Goal: Book appointment/travel/reservation

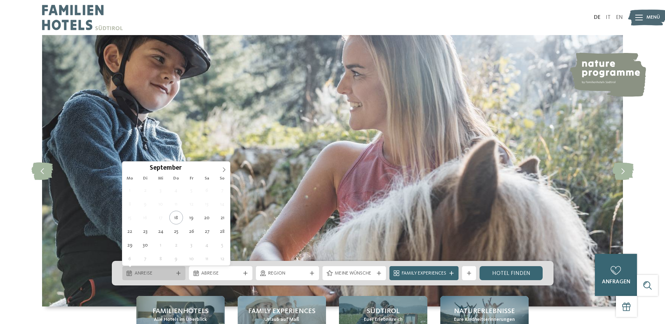
click at [168, 273] on span "Anreise" at bounding box center [154, 273] width 39 height 7
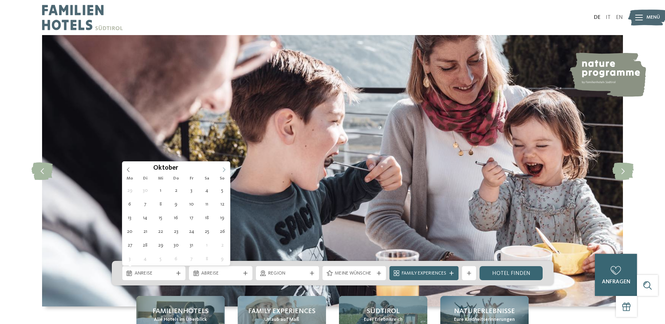
click at [223, 171] on icon at bounding box center [224, 169] width 5 height 5
type div "18.10.2025"
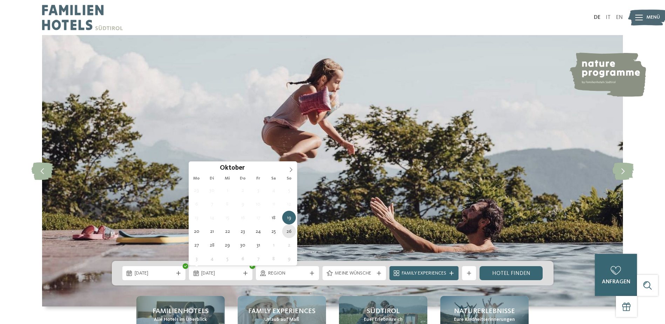
type div "26.10.2025"
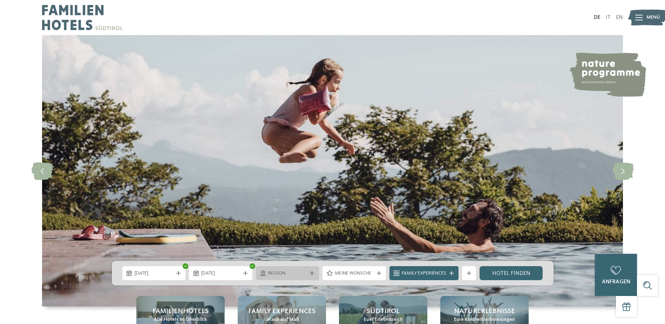
click at [312, 273] on icon at bounding box center [312, 273] width 4 height 4
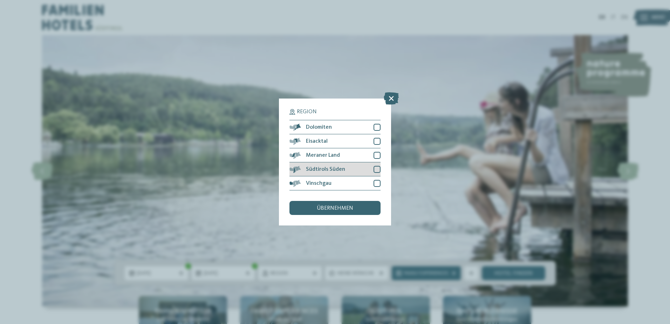
click at [379, 169] on div at bounding box center [377, 169] width 7 height 7
click at [376, 157] on div at bounding box center [377, 155] width 7 height 7
click at [346, 208] on span "übernehmen" at bounding box center [335, 208] width 36 height 6
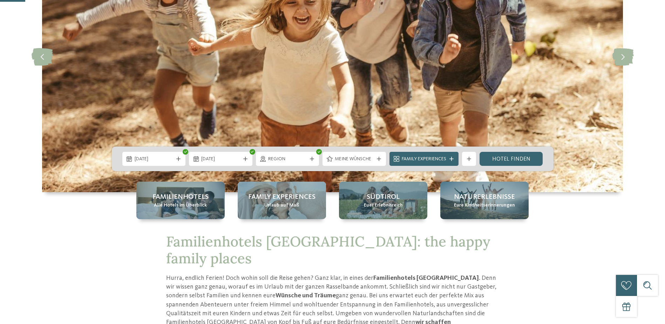
scroll to position [117, 0]
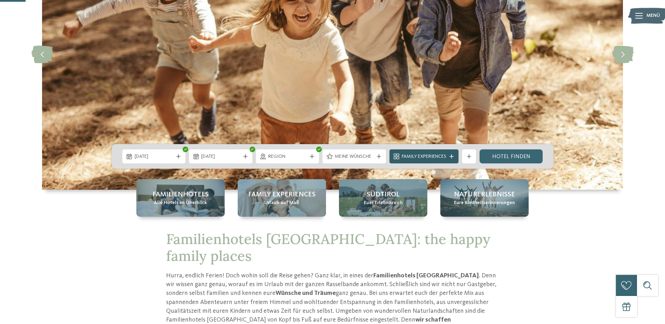
click at [453, 157] on icon at bounding box center [451, 156] width 4 height 4
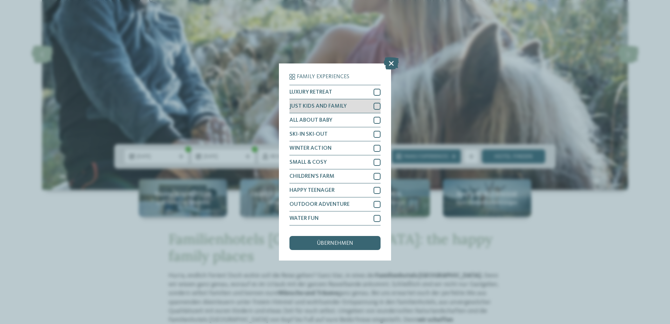
click at [375, 103] on div at bounding box center [377, 106] width 7 height 7
click at [377, 121] on div at bounding box center [377, 120] width 7 height 7
click at [376, 176] on div at bounding box center [377, 176] width 7 height 7
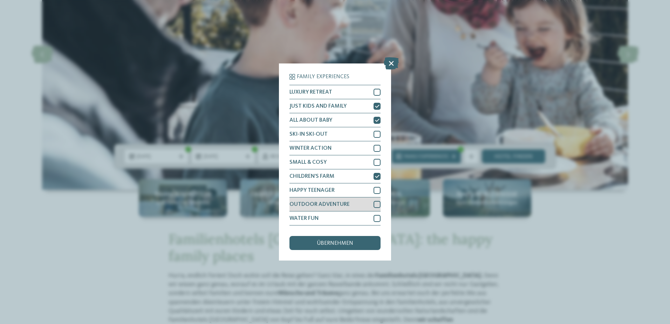
click at [374, 203] on div at bounding box center [377, 204] width 7 height 7
click at [333, 243] on span "übernehmen" at bounding box center [335, 243] width 36 height 6
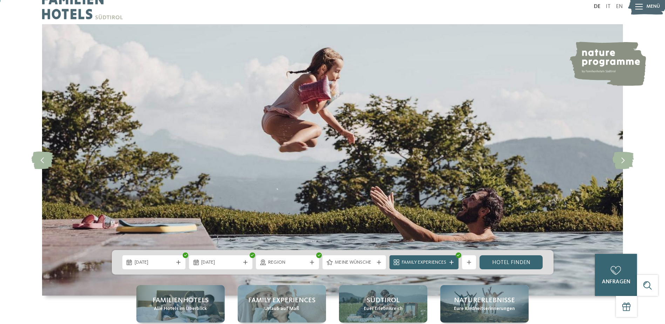
scroll to position [0, 0]
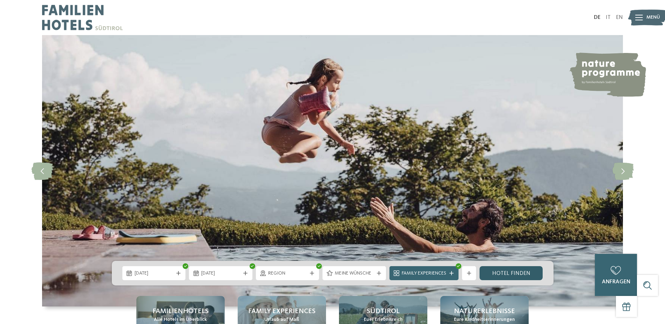
click at [528, 272] on link "Hotel finden" at bounding box center [511, 273] width 63 height 14
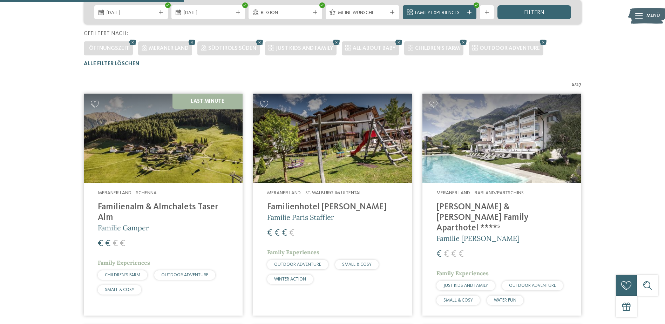
scroll to position [230, 0]
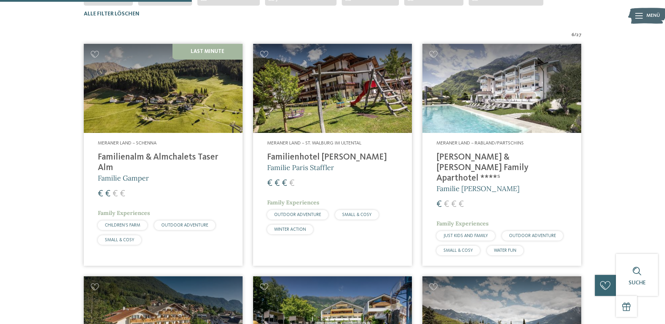
click at [154, 117] on img at bounding box center [163, 88] width 159 height 89
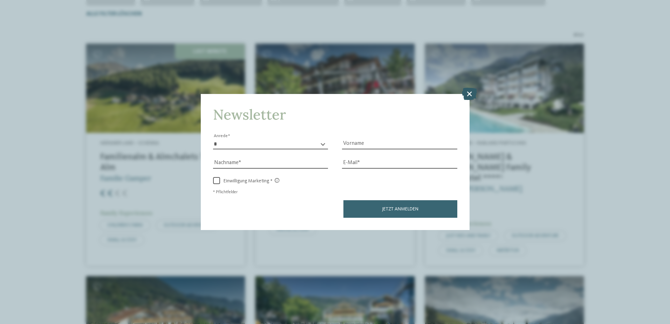
click at [470, 96] on icon at bounding box center [469, 93] width 15 height 12
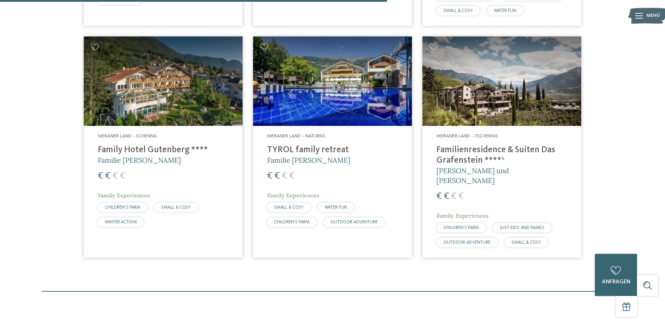
scroll to position [464, 0]
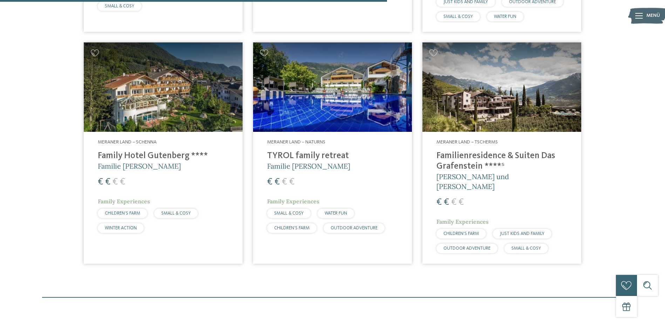
click at [526, 70] on img at bounding box center [501, 86] width 159 height 89
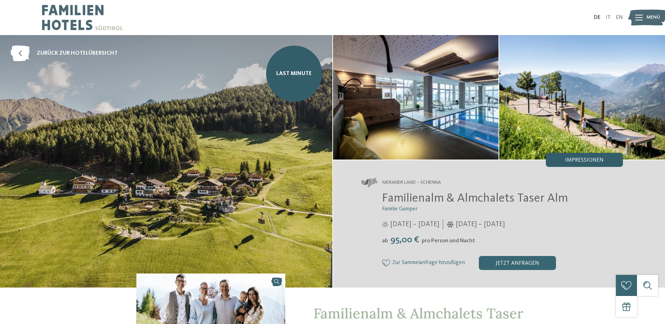
click at [585, 159] on span "Impressionen" at bounding box center [584, 160] width 39 height 6
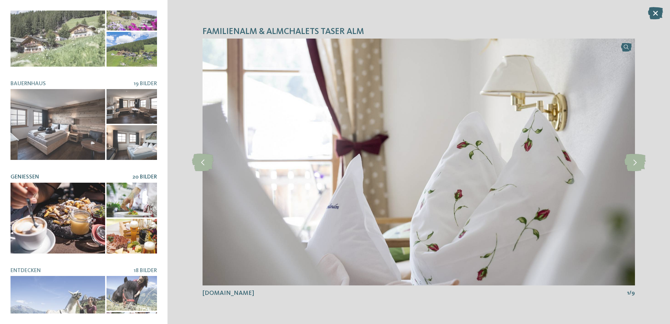
scroll to position [233, 0]
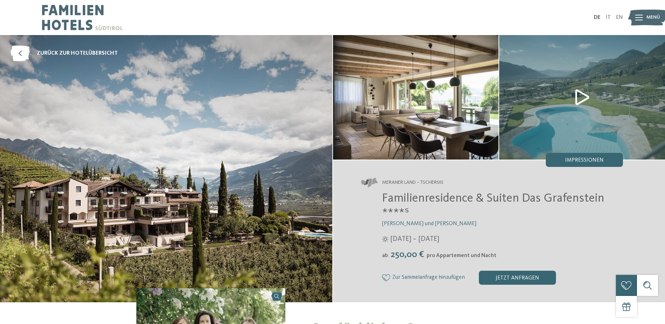
click at [583, 98] on img at bounding box center [582, 97] width 166 height 124
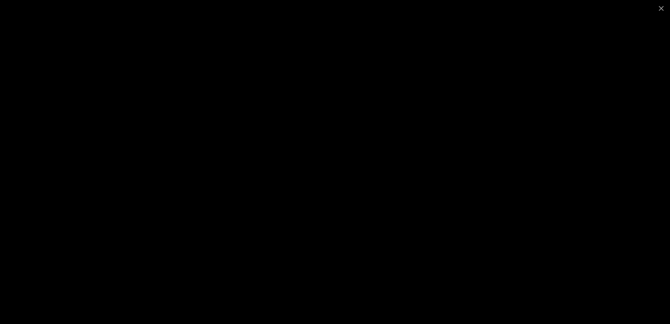
click at [94, 134] on div at bounding box center [335, 162] width 670 height 324
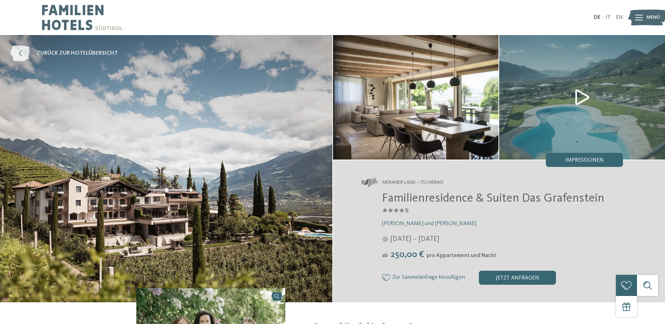
click at [21, 54] on icon at bounding box center [20, 54] width 19 height 16
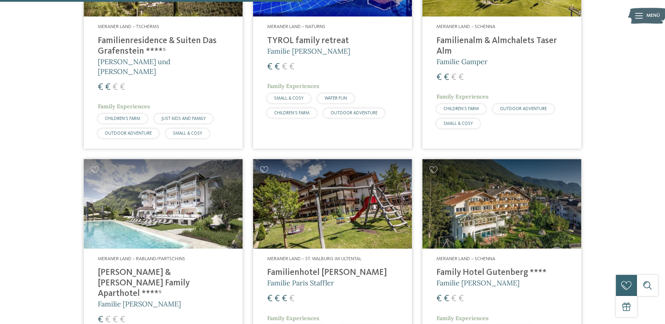
scroll to position [463, 0]
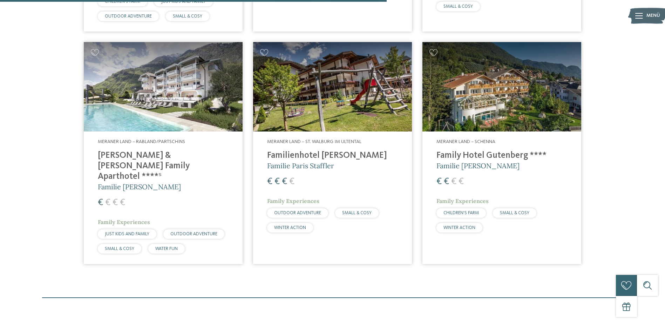
click at [348, 74] on img at bounding box center [332, 86] width 159 height 89
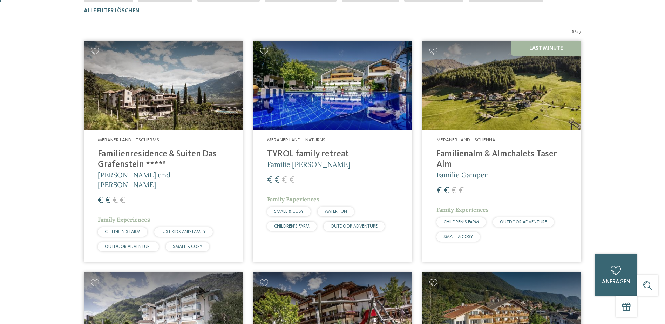
scroll to position [0, 0]
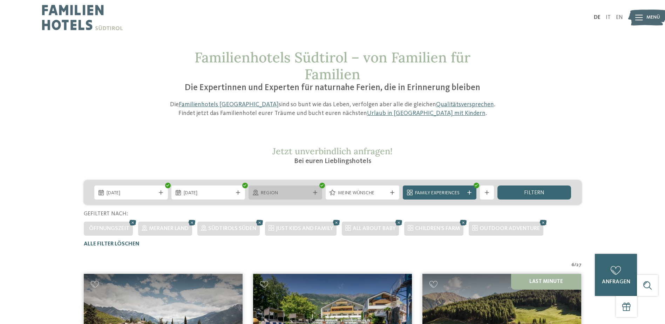
click at [303, 191] on span "Region" at bounding box center [285, 193] width 49 height 7
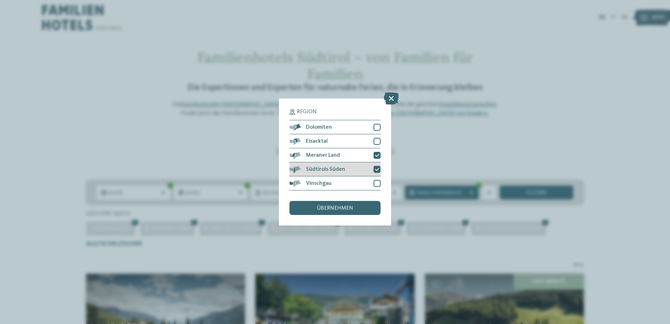
click at [376, 169] on icon at bounding box center [377, 169] width 5 height 4
click at [377, 182] on div at bounding box center [377, 183] width 7 height 7
click at [379, 142] on div at bounding box center [377, 141] width 7 height 7
click at [378, 156] on icon at bounding box center [377, 155] width 5 height 4
click at [345, 208] on span "übernehmen" at bounding box center [335, 208] width 36 height 6
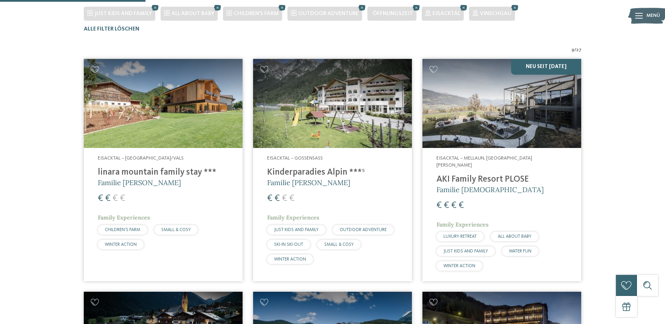
scroll to position [230, 0]
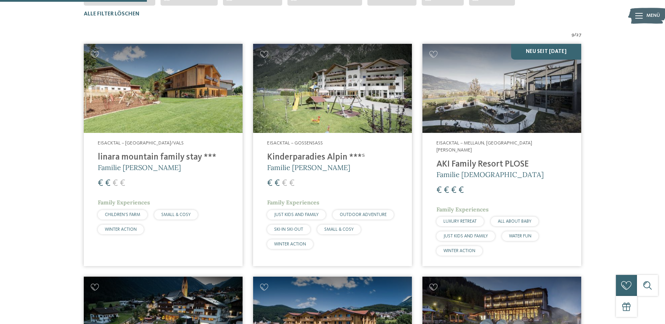
click at [476, 118] on img at bounding box center [501, 88] width 159 height 89
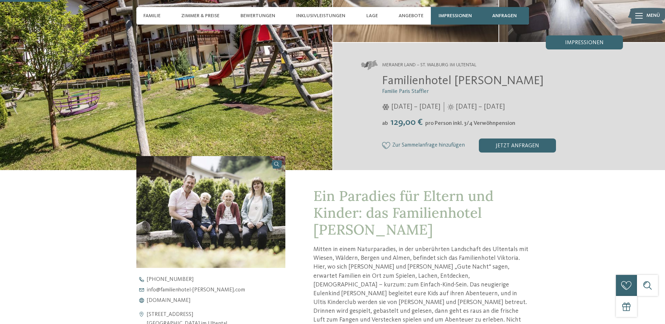
scroll to position [117, 0]
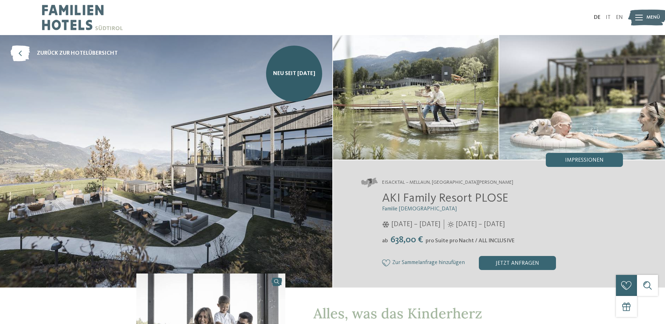
click at [600, 124] on img at bounding box center [582, 97] width 166 height 124
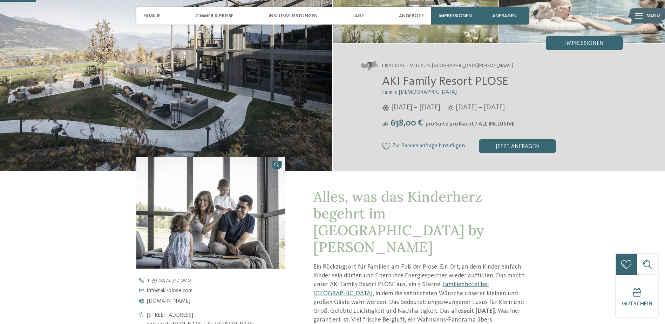
scroll to position [234, 0]
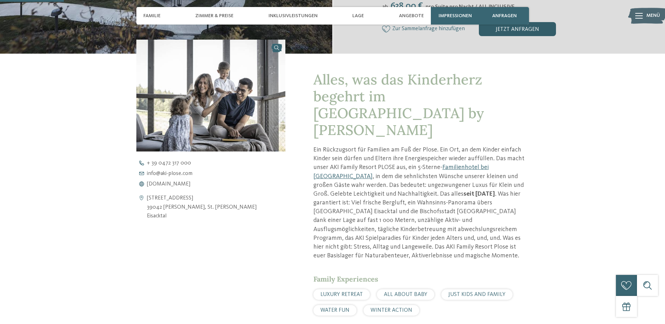
click at [517, 31] on div "jetzt anfragen" at bounding box center [517, 29] width 77 height 14
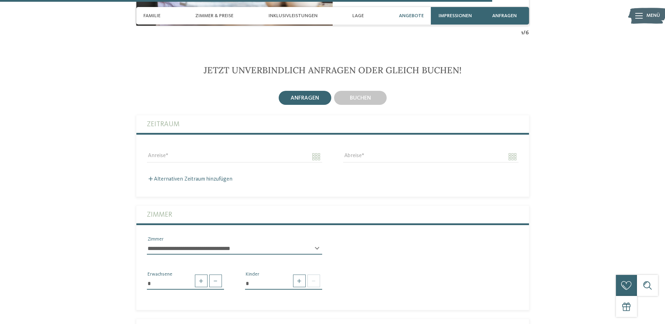
scroll to position [1799, 0]
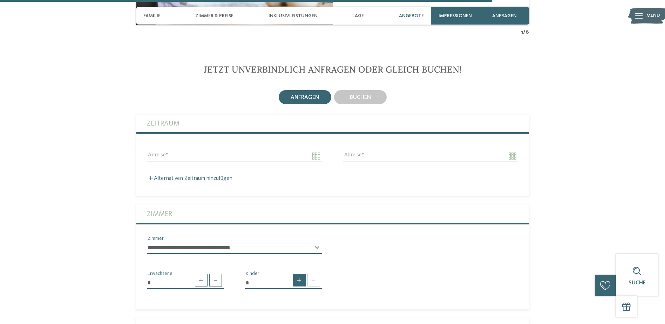
click at [296, 274] on span at bounding box center [299, 280] width 13 height 13
type input "*"
click at [312, 302] on select "* * * * * * * * * * * ** ** ** ** ** ** ** **" at bounding box center [283, 308] width 77 height 12
select select "*"
click at [245, 302] on select "* * * * * * * * * * * ** ** ** ** ** ** ** **" at bounding box center [283, 308] width 77 height 12
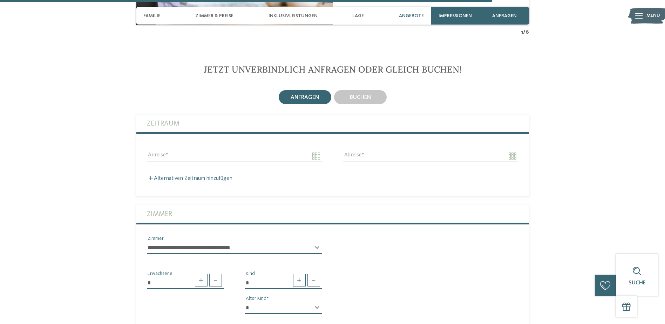
click at [369, 260] on div "* Erwachsene * Kind * * * * * * * * * * * ** ** ** ** ** ** ** ** Alter Kind" at bounding box center [332, 290] width 393 height 60
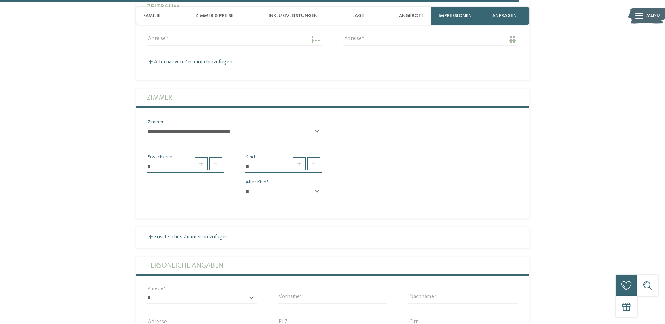
scroll to position [1916, 0]
click at [320, 125] on select "**********" at bounding box center [234, 131] width 175 height 12
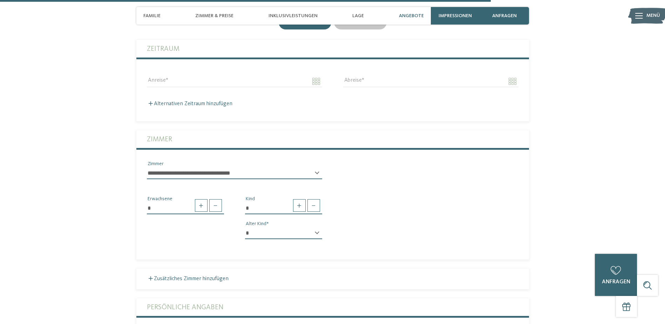
scroll to position [1799, 0]
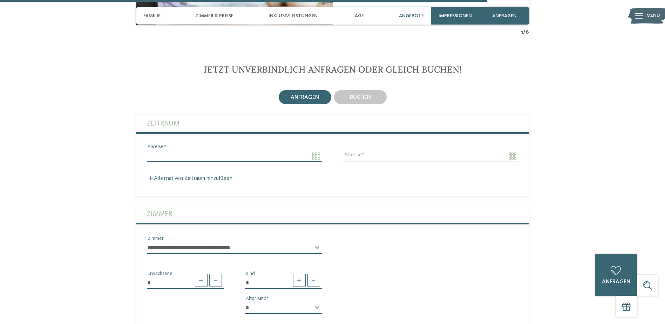
click at [188, 150] on input "Anreise" at bounding box center [234, 156] width 175 height 12
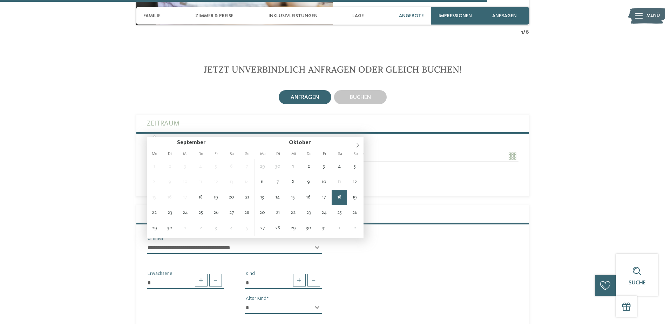
type input "**********"
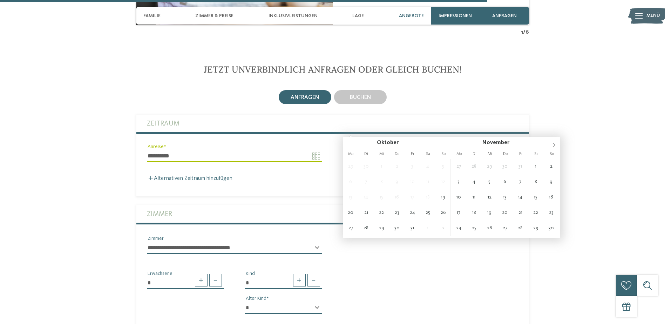
click at [355, 143] on div "Abreise" at bounding box center [431, 155] width 196 height 25
click at [513, 150] on input "Abreise" at bounding box center [430, 156] width 175 height 12
type input "**********"
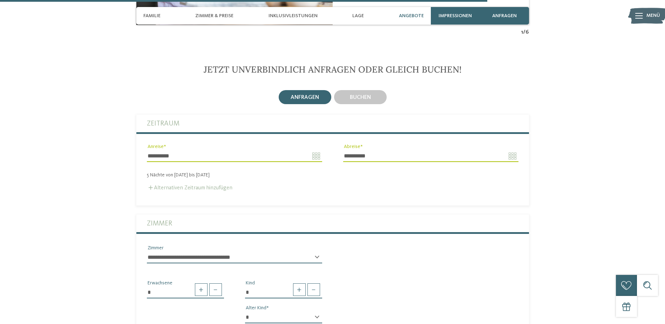
click at [167, 185] on label "Alternativen Zeitraum hinzufügen" at bounding box center [190, 188] width 86 height 6
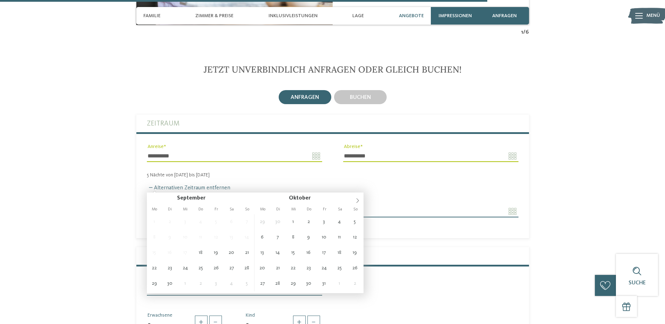
click at [315, 205] on input "Anreise" at bounding box center [234, 211] width 175 height 12
type input "**********"
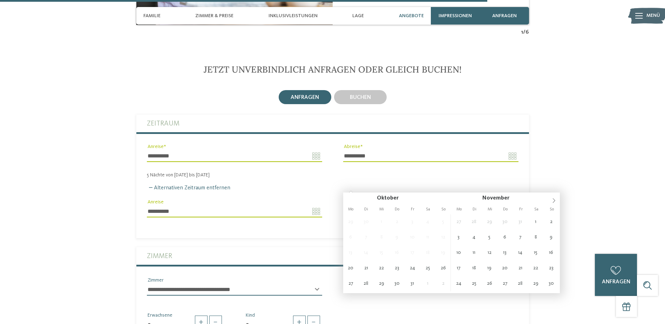
click at [513, 205] on input "Abreise" at bounding box center [430, 211] width 175 height 12
click at [423, 205] on input "Abreise" at bounding box center [430, 211] width 175 height 12
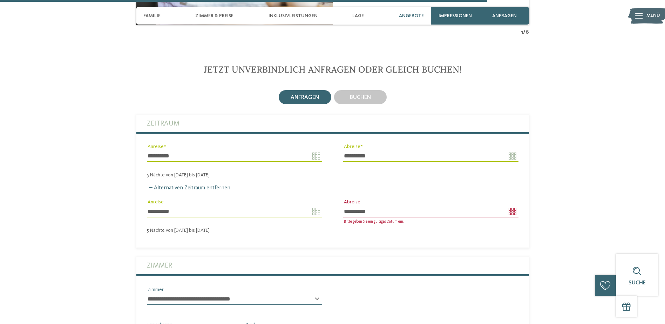
click at [390, 205] on input "**********" at bounding box center [430, 211] width 175 height 12
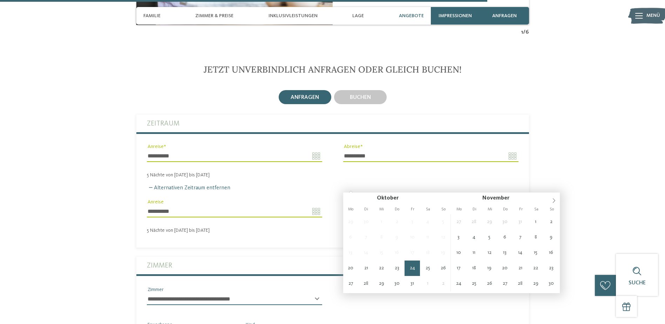
type input "**********"
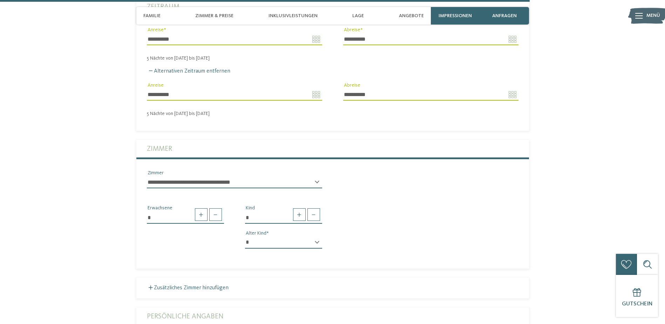
scroll to position [2033, 0]
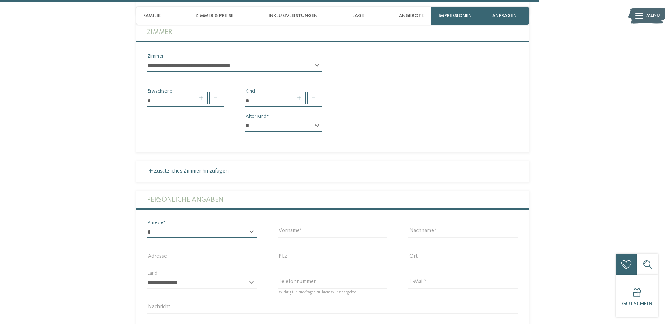
click at [250, 226] on select "* **** **** ******* ******" at bounding box center [202, 232] width 110 height 12
select select "*"
click at [147, 226] on select "* **** **** ******* ******" at bounding box center [202, 232] width 110 height 12
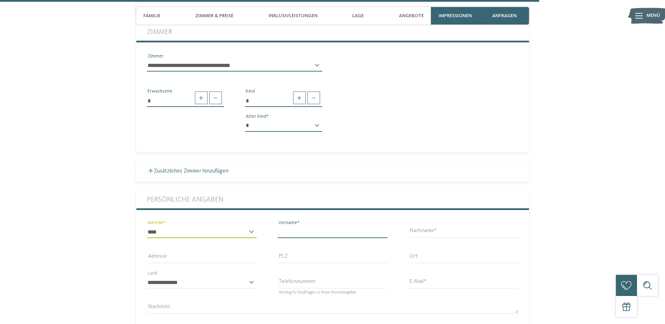
click at [323, 226] on input "Vorname" at bounding box center [333, 232] width 110 height 12
type input "******"
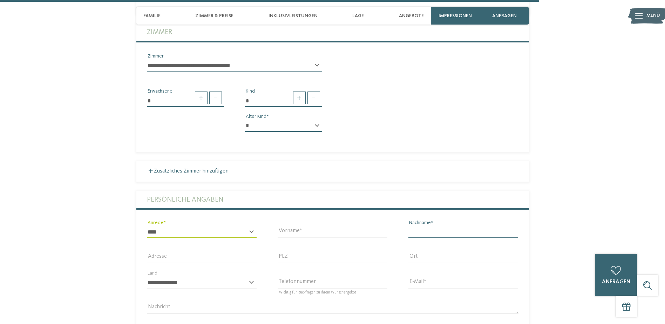
click at [422, 226] on input "Nachname" at bounding box center [463, 232] width 110 height 12
type input "******"
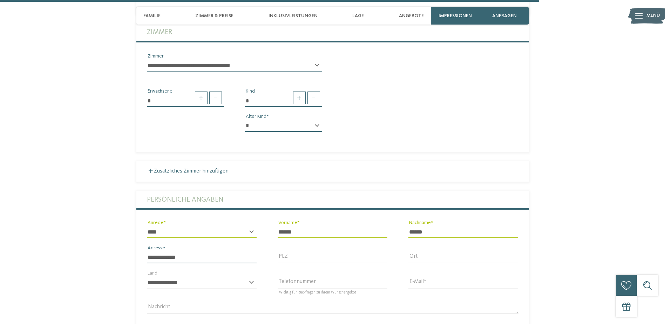
type input "**********"
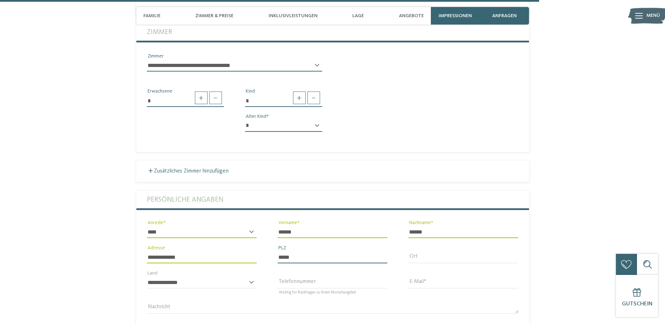
type input "*****"
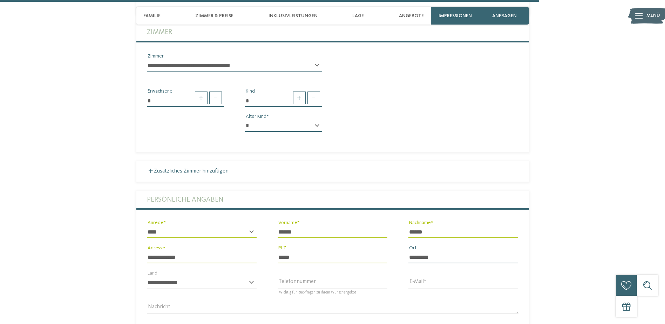
type input "********"
click at [251, 277] on div "**********" at bounding box center [202, 286] width 110 height 18
click at [252, 277] on div "**********" at bounding box center [202, 286] width 110 height 18
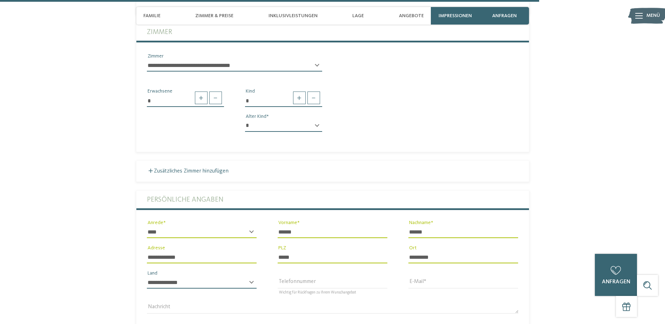
click at [180, 277] on select "**********" at bounding box center [202, 283] width 110 height 12
select select "**"
click at [147, 277] on select "**********" at bounding box center [202, 283] width 110 height 12
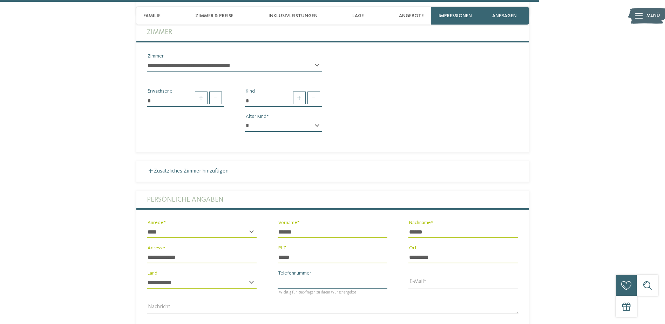
click at [335, 277] on input "Telefonnummer" at bounding box center [333, 283] width 110 height 12
type input "**********"
click at [423, 270] on div "E-Mail" at bounding box center [463, 282] width 131 height 25
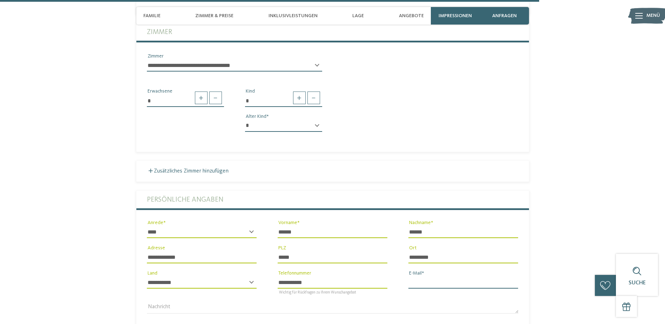
click at [423, 277] on input "E-Mail" at bounding box center [463, 283] width 110 height 12
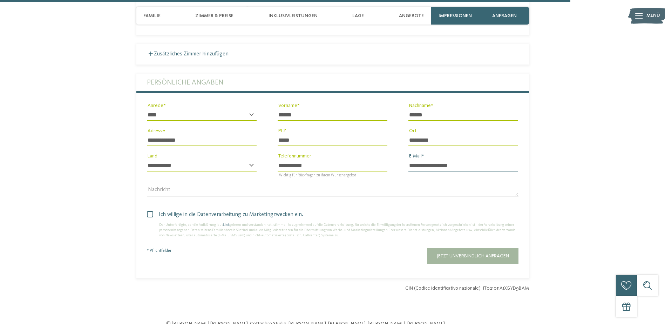
type input "**********"
click at [151, 211] on span at bounding box center [150, 214] width 6 height 6
click at [446, 253] on span "Jetzt unverbindlich anfragen" at bounding box center [473, 255] width 72 height 5
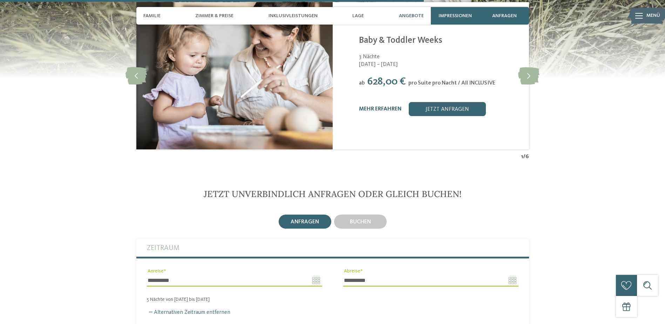
scroll to position [1565, 0]
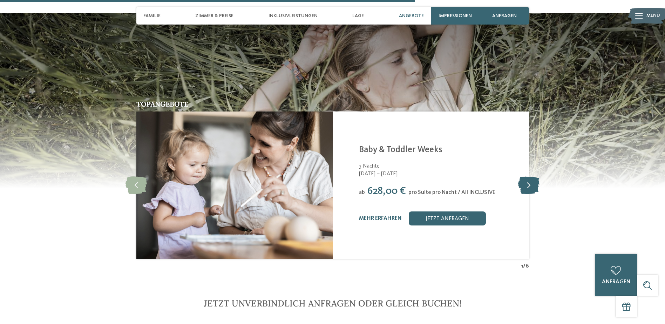
click at [528, 176] on icon at bounding box center [528, 185] width 21 height 18
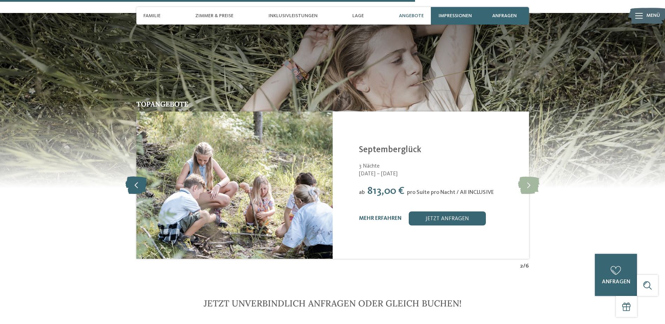
click at [130, 176] on icon at bounding box center [135, 185] width 21 height 18
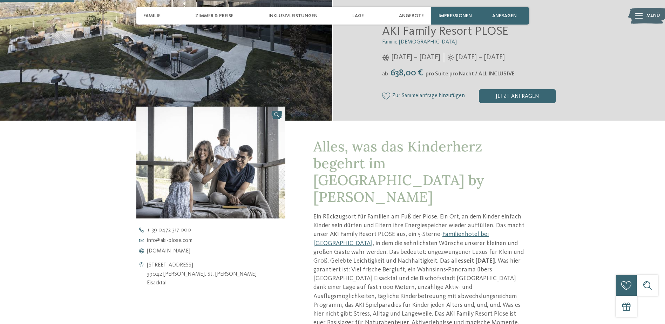
scroll to position [163, 0]
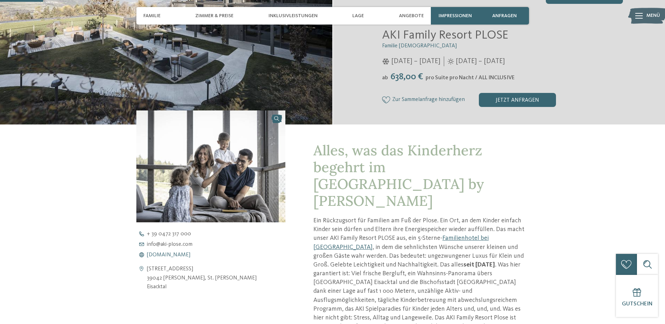
click at [165, 255] on span "www.aki-plose.com" at bounding box center [168, 255] width 43 height 6
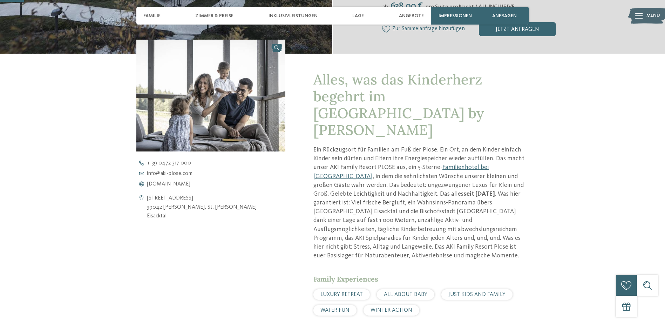
scroll to position [0, 0]
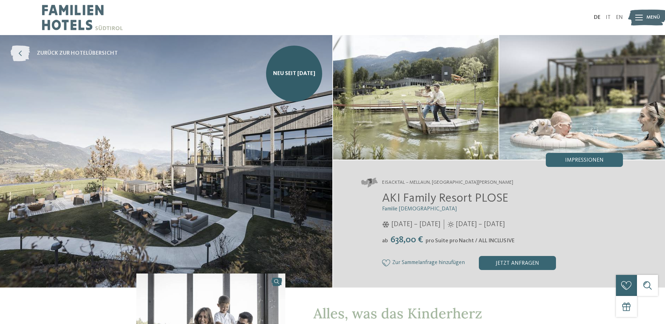
click at [21, 52] on icon at bounding box center [20, 54] width 19 height 16
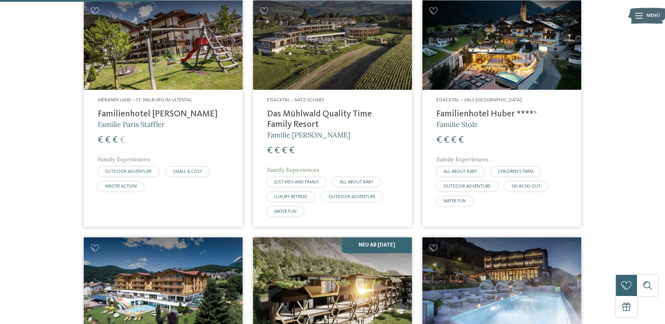
scroll to position [584, 0]
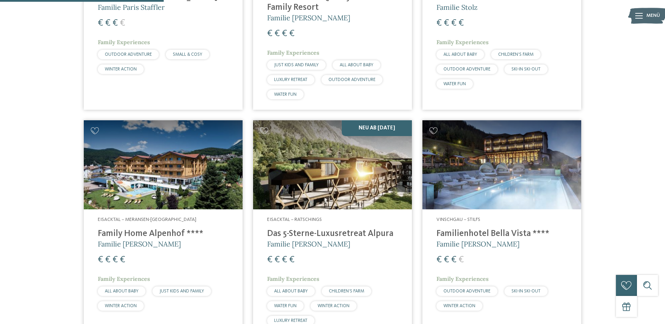
click at [346, 186] on img at bounding box center [332, 164] width 159 height 89
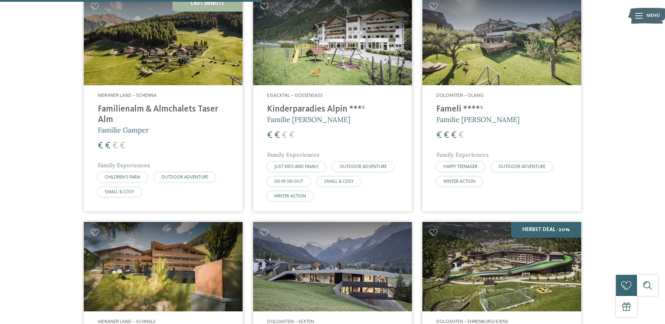
scroll to position [1052, 0]
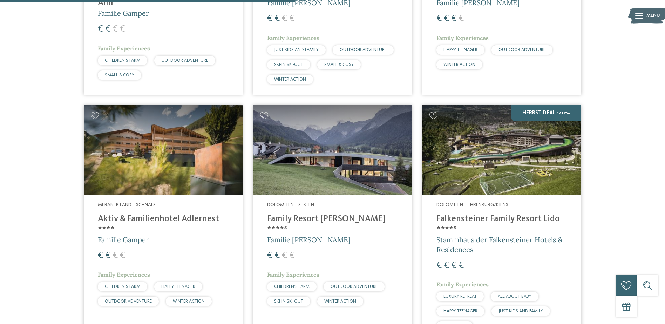
click at [525, 167] on img at bounding box center [501, 149] width 159 height 89
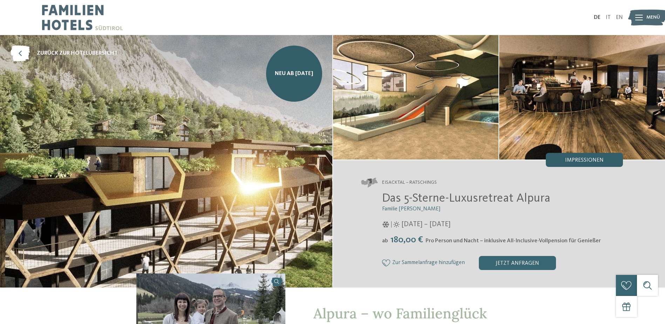
click at [573, 162] on span "Impressionen" at bounding box center [584, 160] width 39 height 6
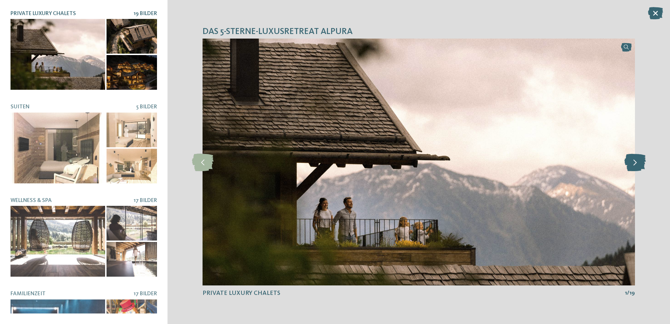
click at [631, 161] on icon at bounding box center [635, 162] width 21 height 18
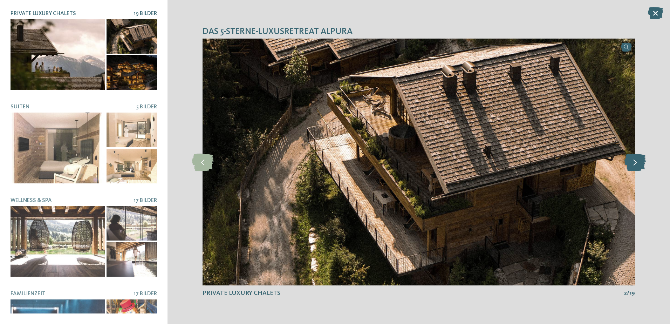
click at [631, 161] on icon at bounding box center [635, 162] width 21 height 18
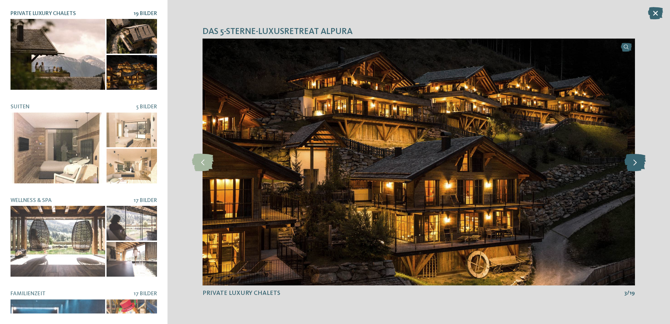
click at [631, 161] on icon at bounding box center [635, 162] width 21 height 18
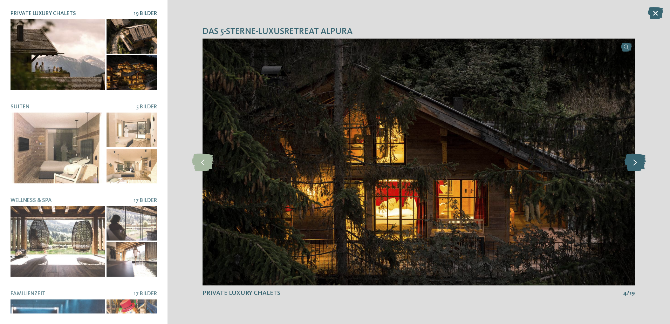
click at [631, 161] on icon at bounding box center [635, 162] width 21 height 18
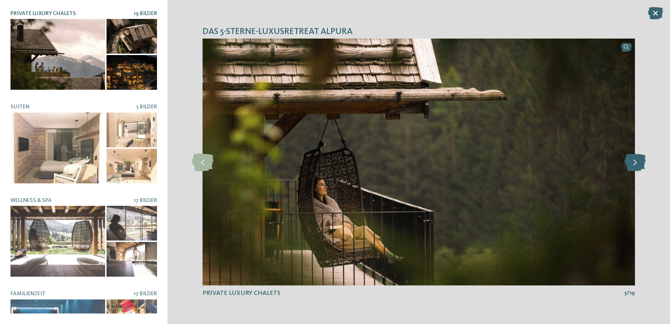
click at [631, 161] on icon at bounding box center [635, 162] width 21 height 18
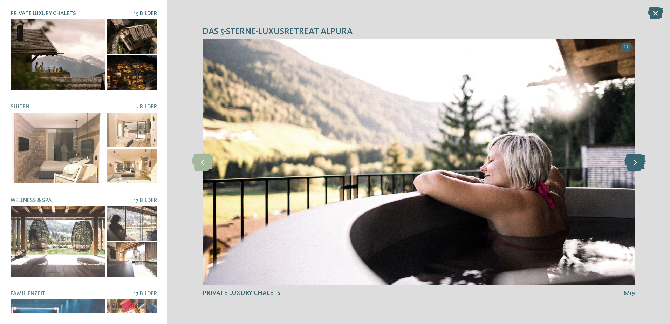
click at [631, 161] on icon at bounding box center [635, 162] width 21 height 18
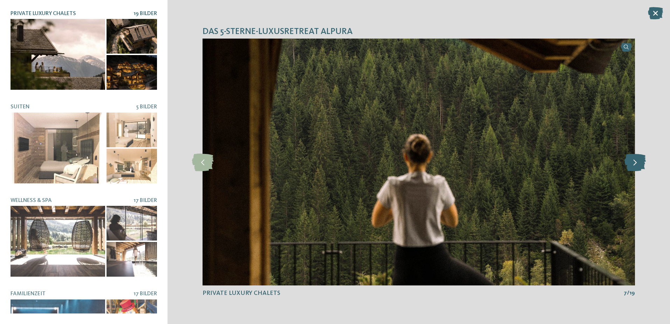
click at [631, 162] on icon at bounding box center [635, 162] width 21 height 18
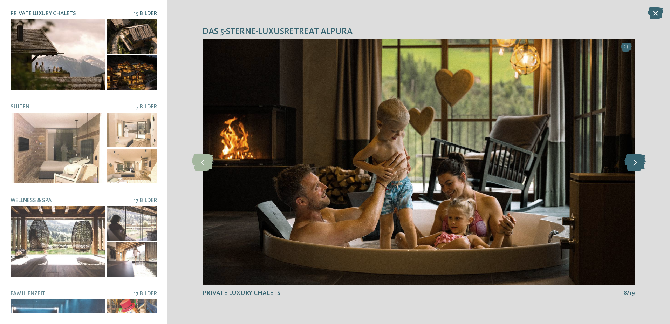
click at [631, 162] on icon at bounding box center [635, 162] width 21 height 18
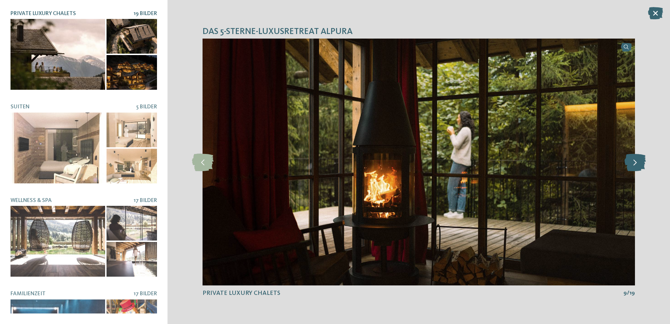
click at [629, 162] on icon at bounding box center [635, 162] width 21 height 18
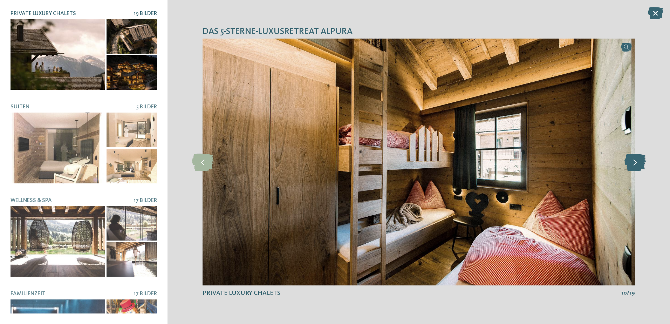
click at [631, 163] on icon at bounding box center [635, 162] width 21 height 18
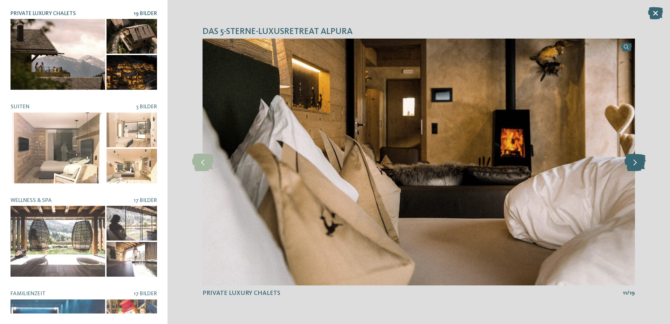
click at [631, 163] on icon at bounding box center [635, 162] width 21 height 18
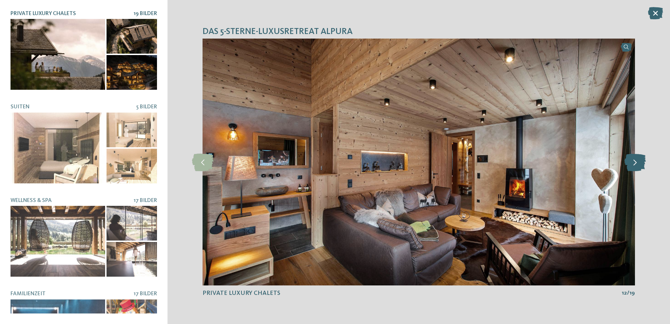
click at [631, 163] on icon at bounding box center [635, 162] width 21 height 18
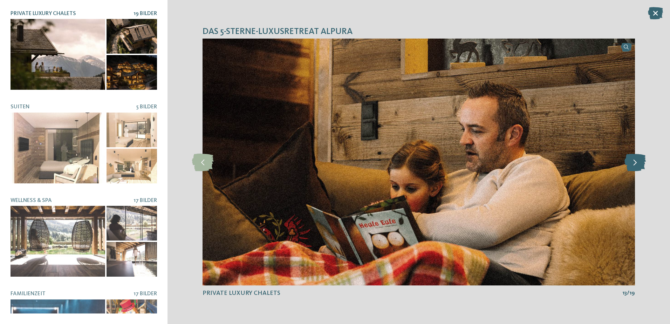
click at [631, 163] on icon at bounding box center [635, 162] width 21 height 18
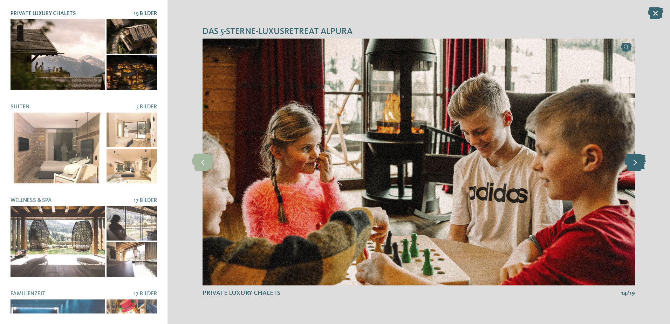
click at [634, 161] on icon at bounding box center [635, 162] width 21 height 18
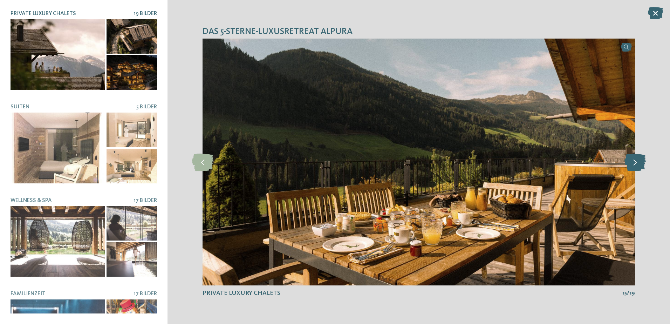
click at [634, 161] on icon at bounding box center [635, 162] width 21 height 18
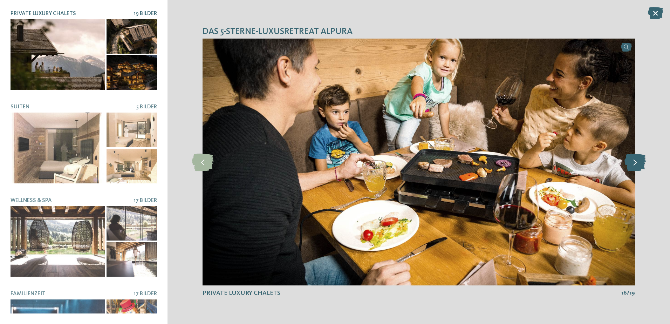
click at [634, 161] on icon at bounding box center [635, 162] width 21 height 18
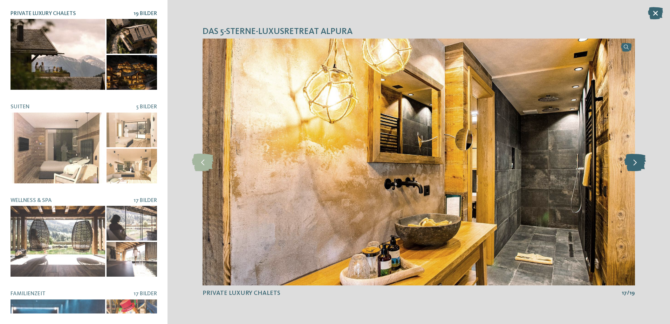
click at [634, 161] on icon at bounding box center [635, 162] width 21 height 18
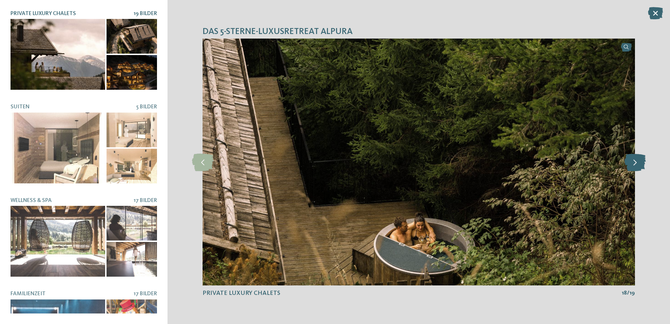
click at [634, 161] on icon at bounding box center [635, 162] width 21 height 18
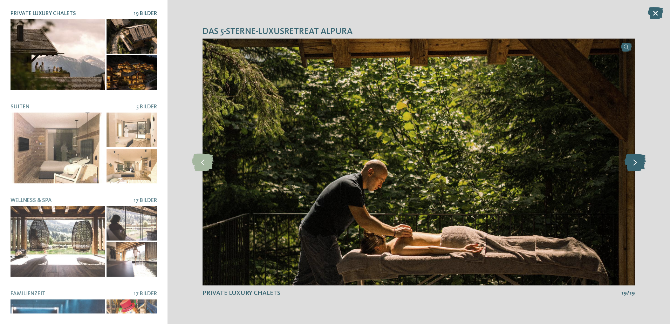
click at [634, 161] on icon at bounding box center [635, 162] width 21 height 18
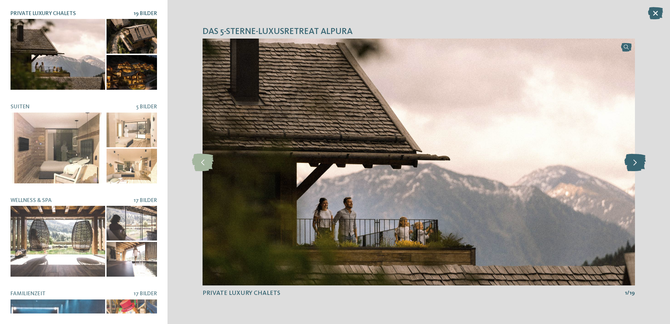
click at [634, 161] on icon at bounding box center [635, 162] width 21 height 18
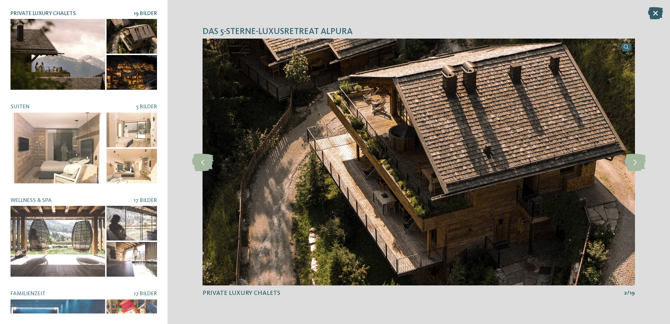
click at [654, 13] on icon at bounding box center [655, 13] width 15 height 12
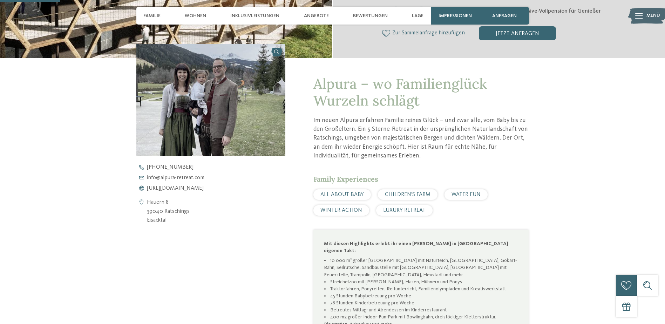
scroll to position [234, 0]
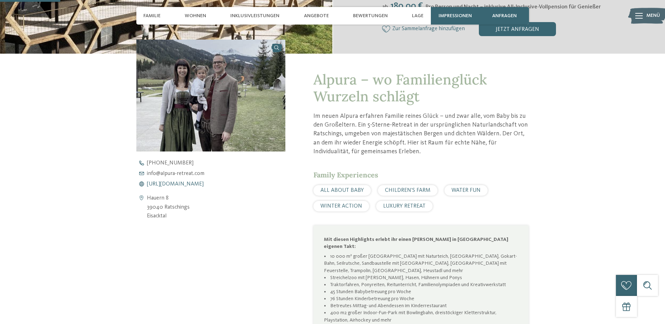
click at [181, 183] on span "https://www.alpura-retreat.com/" at bounding box center [175, 184] width 57 height 6
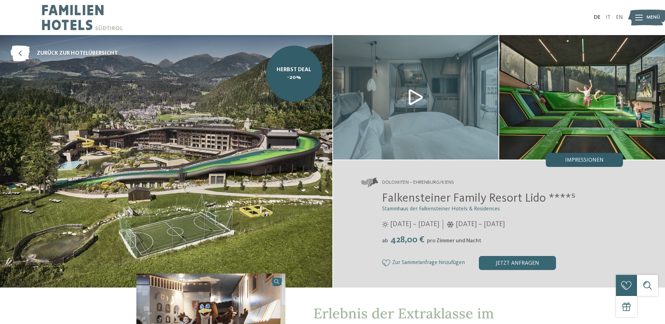
click at [585, 158] on span "Impressionen" at bounding box center [584, 160] width 39 height 6
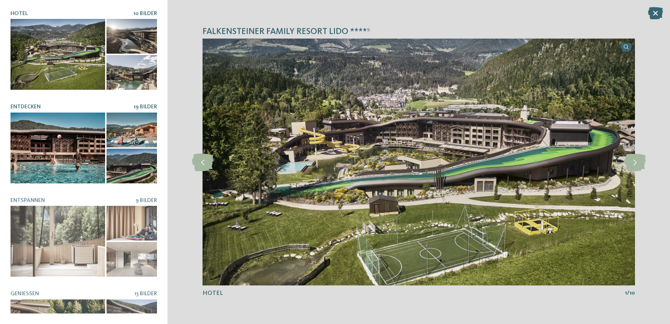
click at [67, 142] on div at bounding box center [58, 148] width 95 height 71
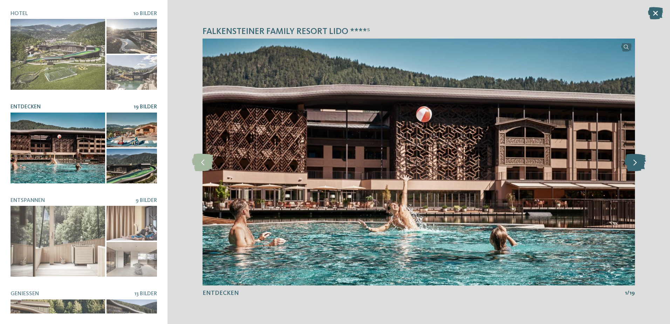
click at [633, 156] on icon at bounding box center [635, 162] width 21 height 18
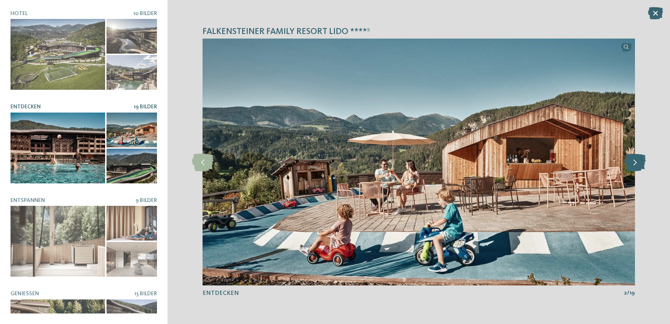
click at [630, 164] on icon at bounding box center [635, 162] width 21 height 18
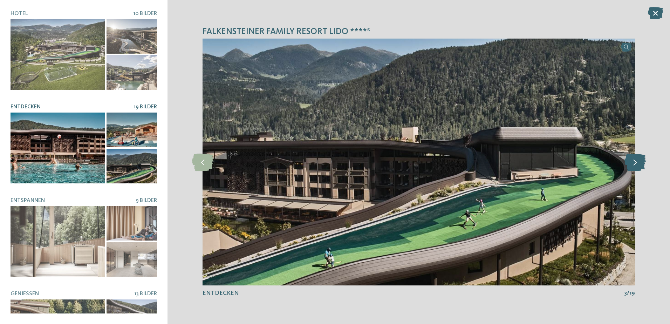
click at [630, 164] on icon at bounding box center [635, 162] width 21 height 18
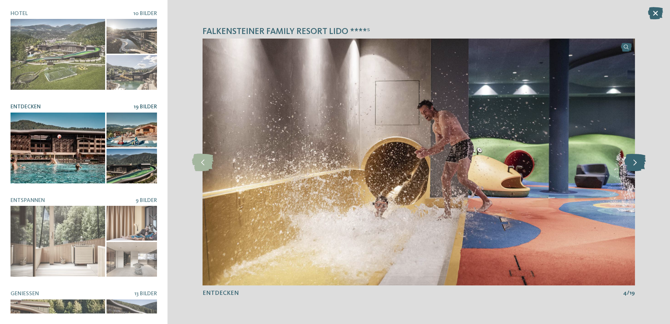
click at [637, 163] on icon at bounding box center [635, 162] width 21 height 18
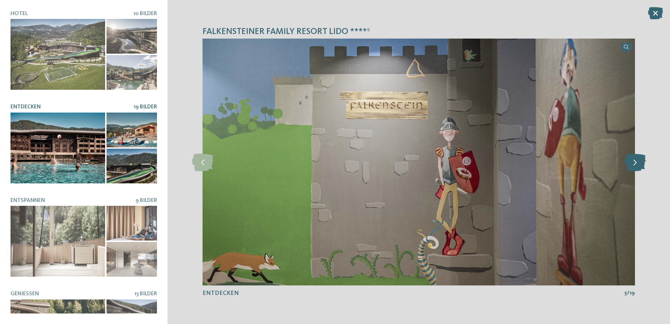
click at [636, 165] on icon at bounding box center [635, 162] width 21 height 18
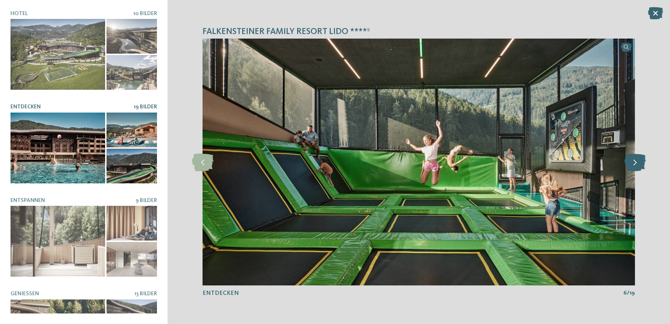
click at [636, 165] on icon at bounding box center [635, 162] width 21 height 18
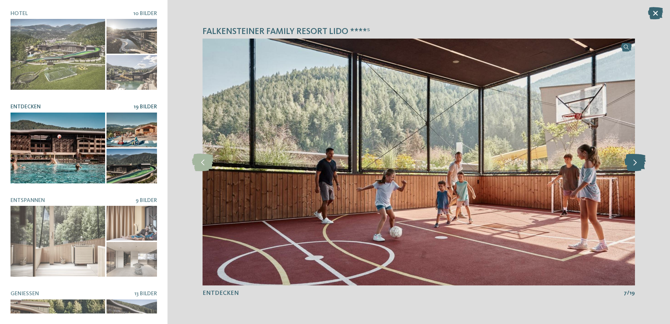
click at [636, 165] on icon at bounding box center [635, 162] width 21 height 18
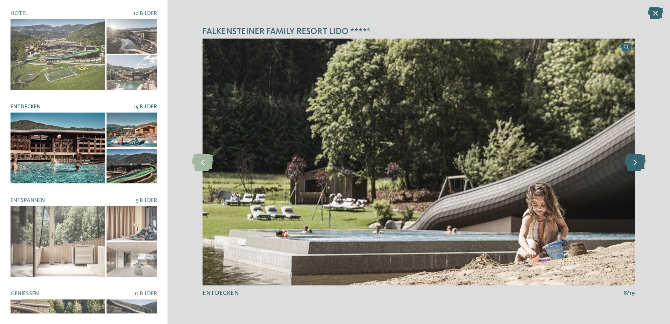
click at [636, 165] on icon at bounding box center [635, 162] width 21 height 18
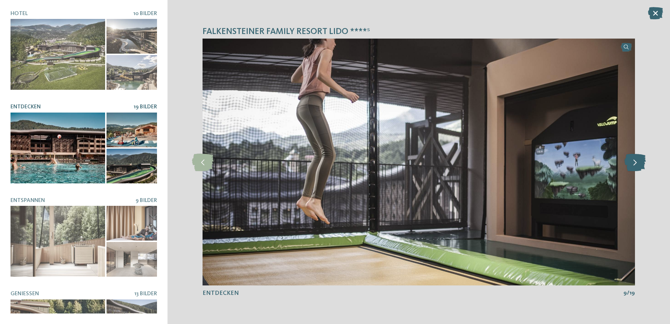
click at [636, 165] on icon at bounding box center [635, 162] width 21 height 18
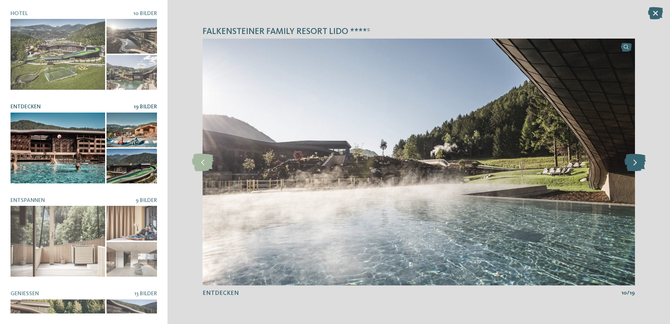
click at [636, 165] on icon at bounding box center [635, 162] width 21 height 18
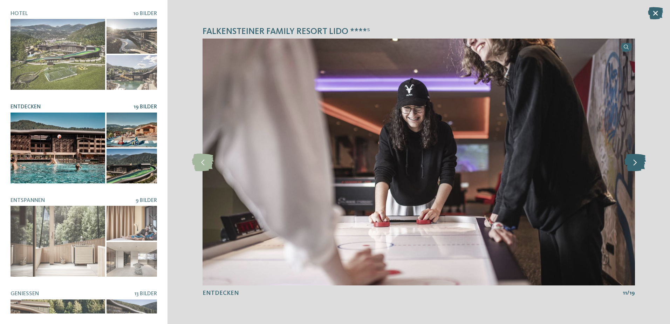
click at [638, 164] on icon at bounding box center [635, 162] width 21 height 18
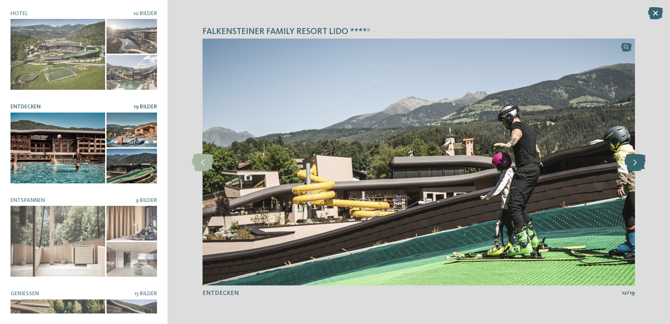
click at [638, 164] on icon at bounding box center [635, 162] width 21 height 18
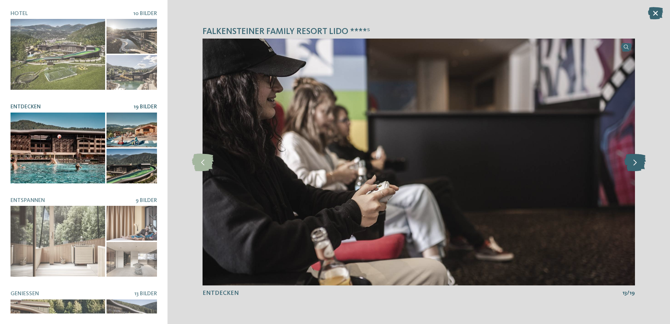
click at [638, 164] on icon at bounding box center [635, 162] width 21 height 18
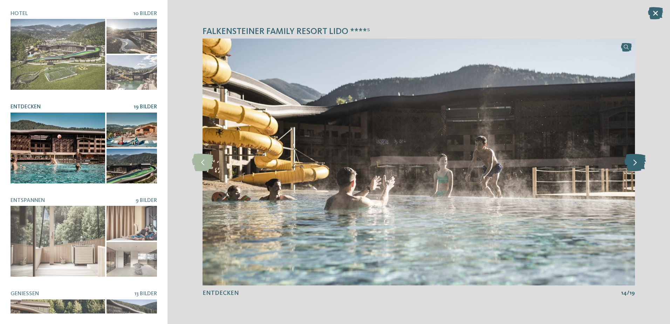
click at [638, 164] on icon at bounding box center [635, 162] width 21 height 18
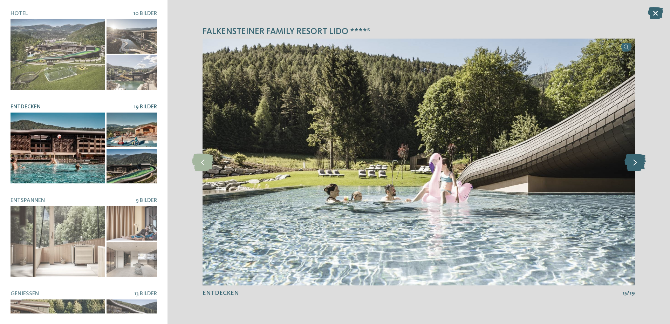
click at [638, 164] on icon at bounding box center [635, 162] width 21 height 18
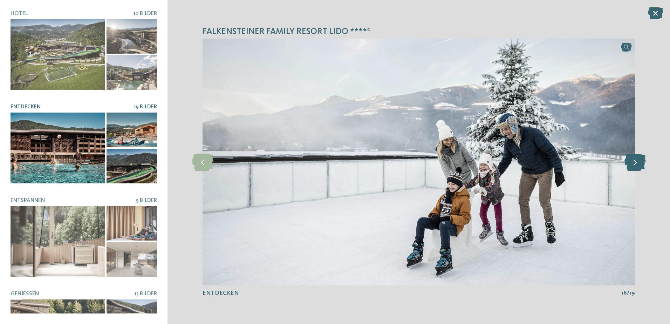
click at [638, 164] on icon at bounding box center [635, 162] width 21 height 18
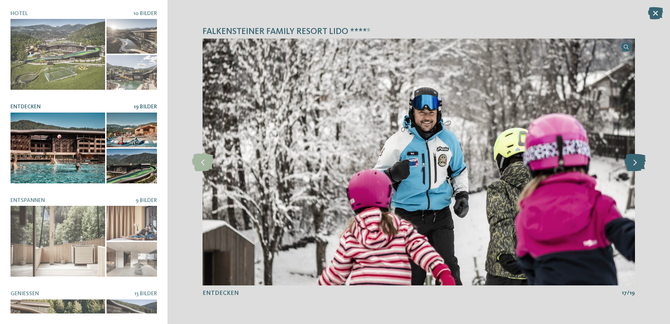
click at [638, 164] on icon at bounding box center [635, 162] width 21 height 18
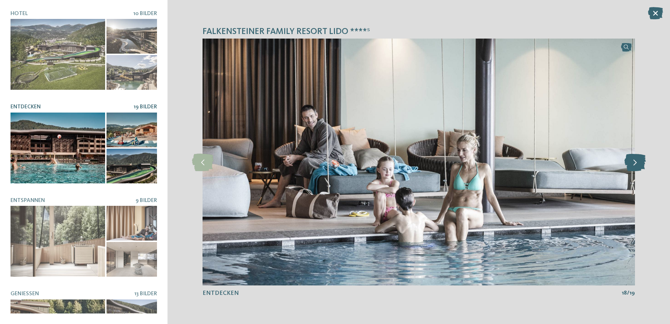
click at [638, 164] on icon at bounding box center [635, 162] width 21 height 18
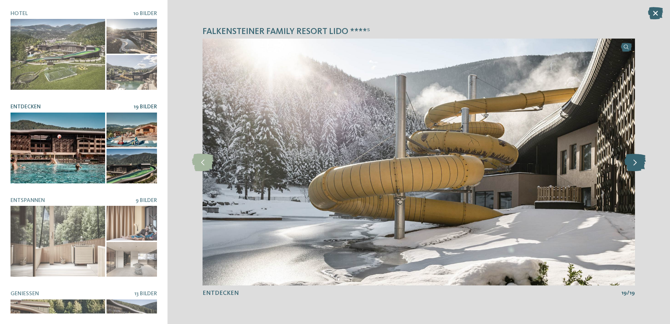
click at [638, 164] on icon at bounding box center [635, 162] width 21 height 18
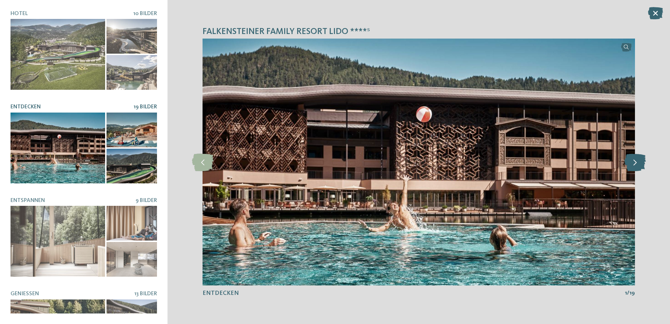
click at [638, 164] on icon at bounding box center [635, 162] width 21 height 18
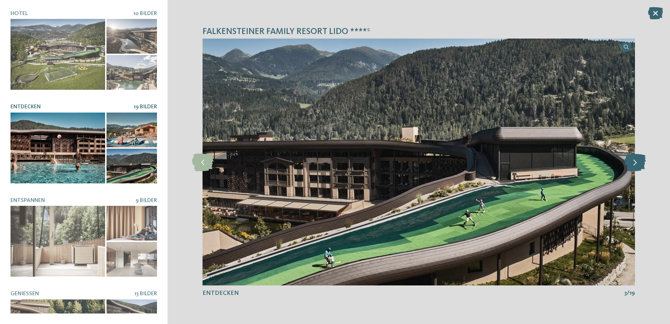
click at [638, 164] on icon at bounding box center [635, 162] width 21 height 18
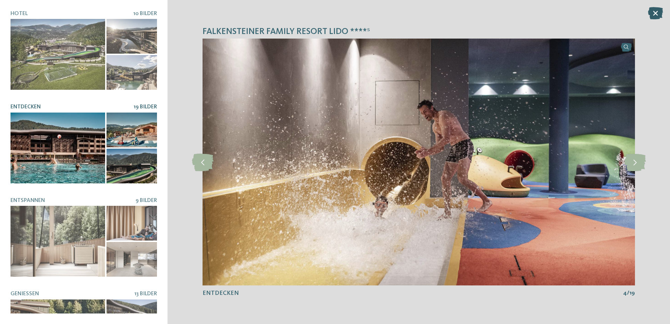
click at [659, 13] on icon at bounding box center [655, 13] width 15 height 12
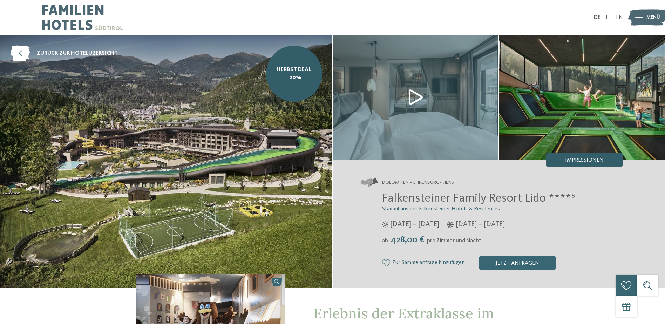
click at [565, 153] on div "Impressionen" at bounding box center [584, 160] width 77 height 14
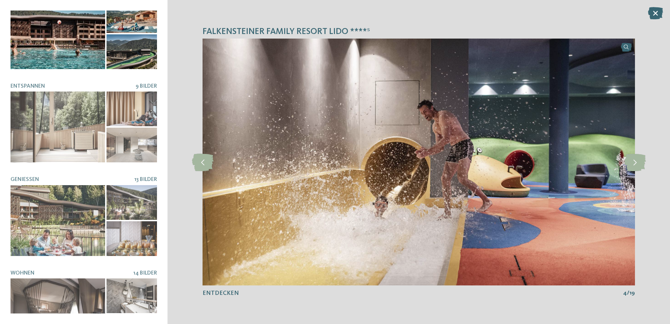
scroll to position [142, 0]
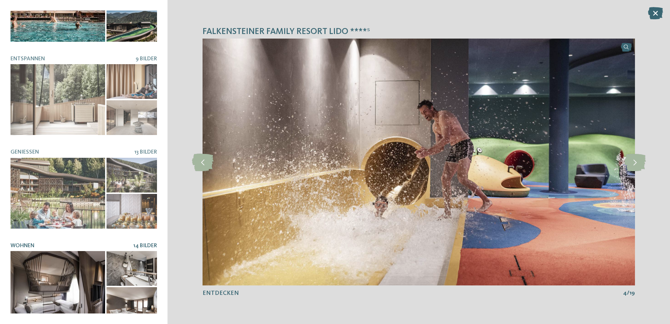
click at [83, 258] on div at bounding box center [58, 286] width 95 height 71
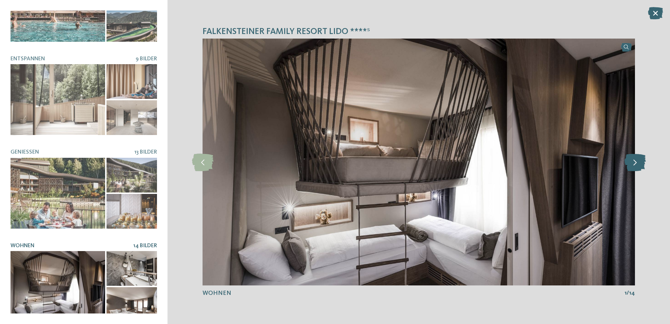
click at [630, 160] on icon at bounding box center [635, 162] width 21 height 18
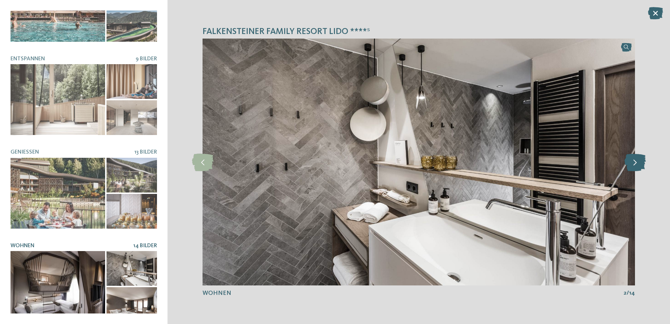
click at [632, 159] on icon at bounding box center [635, 162] width 21 height 18
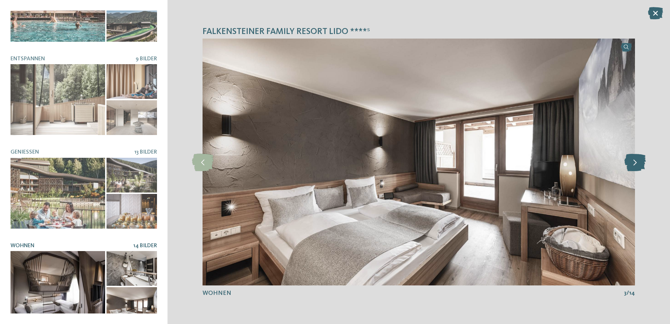
click at [632, 159] on icon at bounding box center [635, 162] width 21 height 18
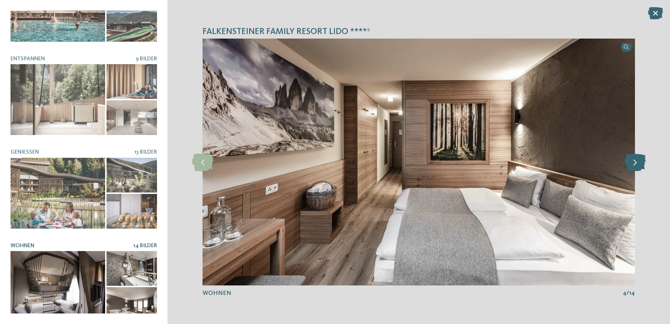
click at [632, 159] on icon at bounding box center [635, 162] width 21 height 18
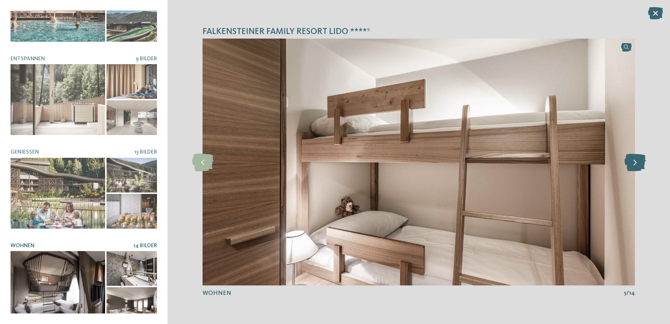
click at [632, 159] on icon at bounding box center [635, 162] width 21 height 18
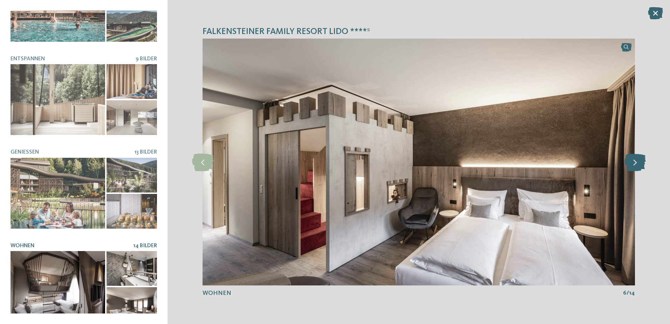
click at [632, 159] on icon at bounding box center [635, 162] width 21 height 18
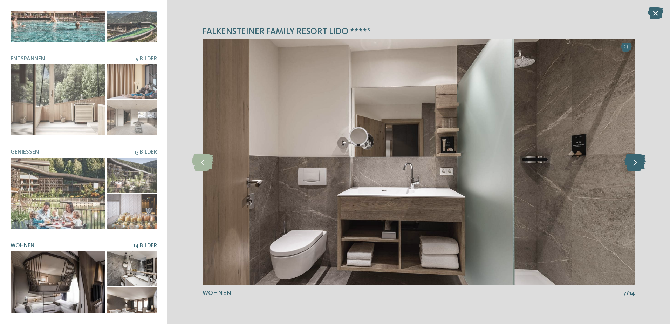
click at [634, 160] on icon at bounding box center [635, 162] width 21 height 18
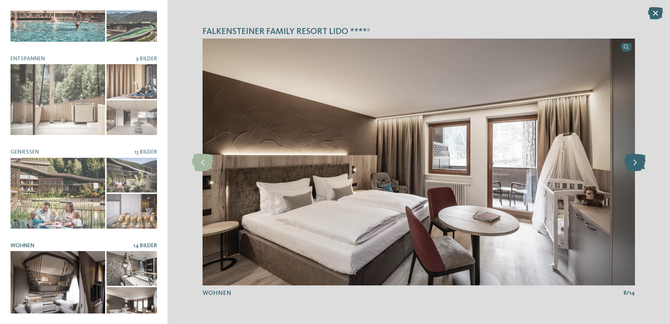
click at [634, 160] on icon at bounding box center [635, 162] width 21 height 18
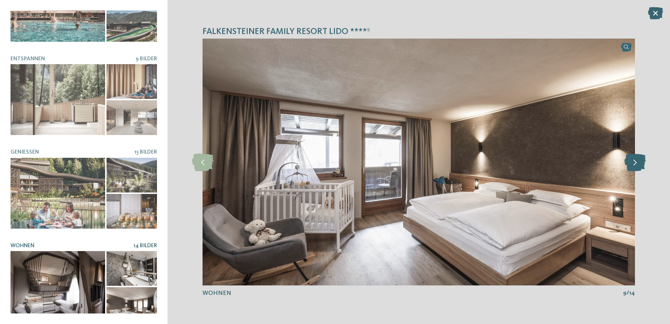
click at [634, 160] on icon at bounding box center [635, 162] width 21 height 18
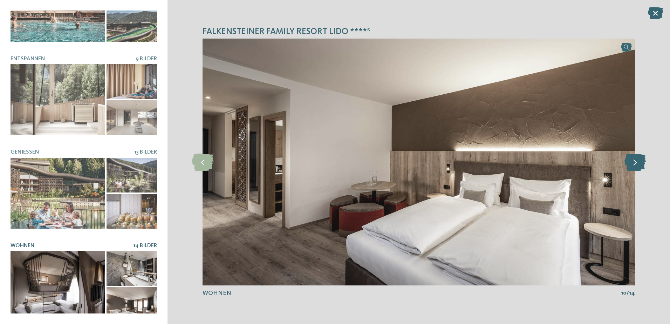
click at [634, 160] on icon at bounding box center [635, 162] width 21 height 18
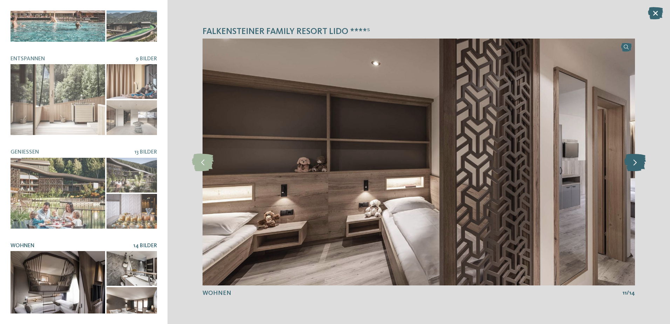
click at [634, 160] on icon at bounding box center [635, 162] width 21 height 18
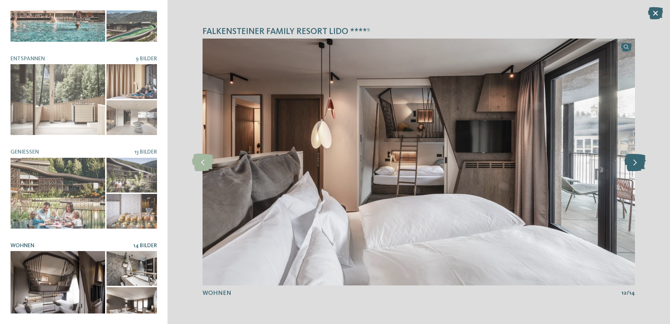
click at [634, 160] on icon at bounding box center [635, 162] width 21 height 18
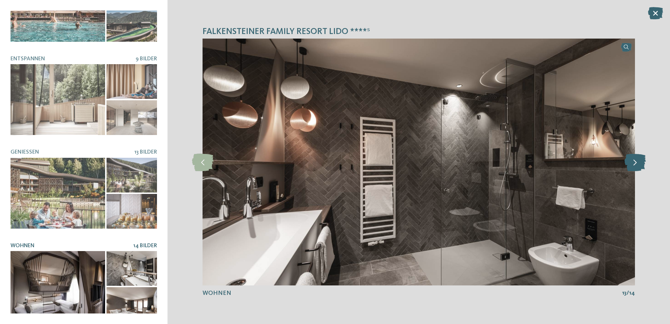
click at [634, 160] on icon at bounding box center [635, 162] width 21 height 18
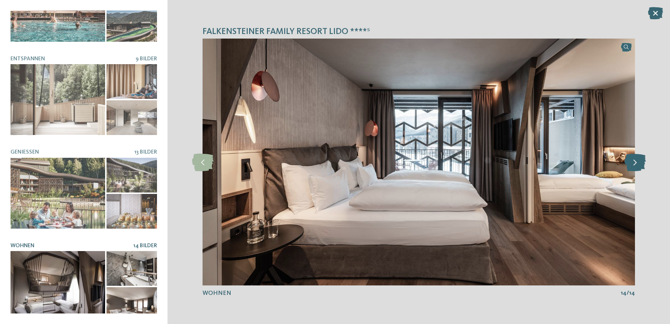
click at [634, 160] on icon at bounding box center [635, 162] width 21 height 18
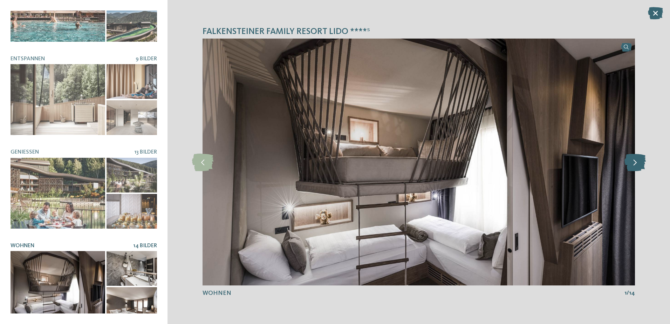
click at [634, 160] on icon at bounding box center [635, 162] width 21 height 18
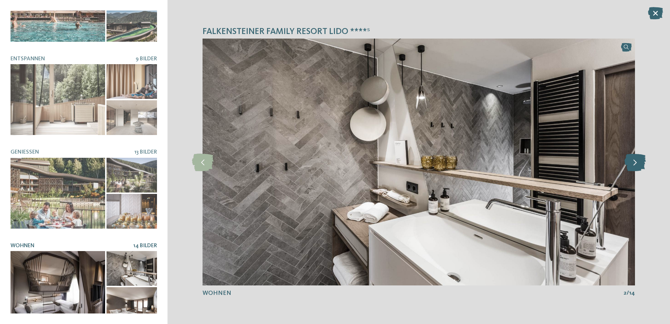
click at [634, 160] on icon at bounding box center [635, 162] width 21 height 18
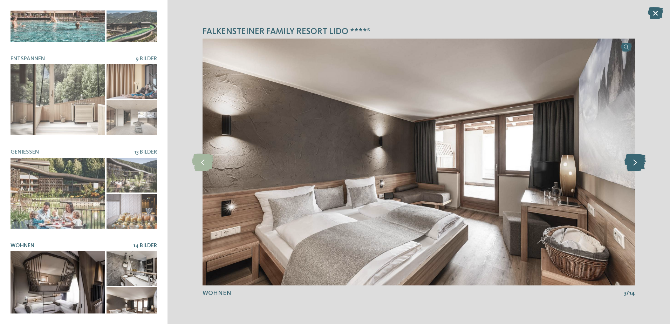
click at [634, 160] on icon at bounding box center [635, 162] width 21 height 18
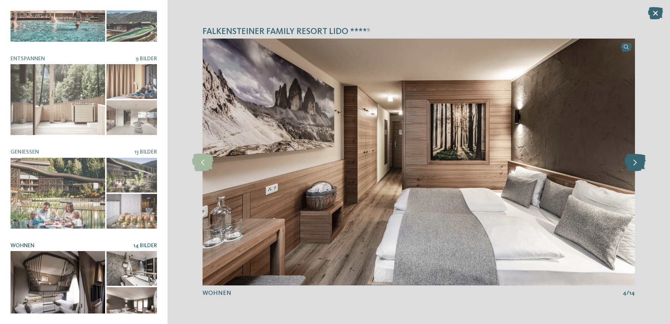
click at [634, 160] on icon at bounding box center [635, 162] width 21 height 18
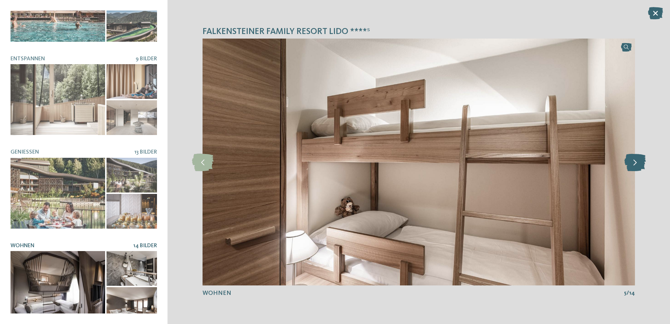
click at [634, 160] on icon at bounding box center [635, 162] width 21 height 18
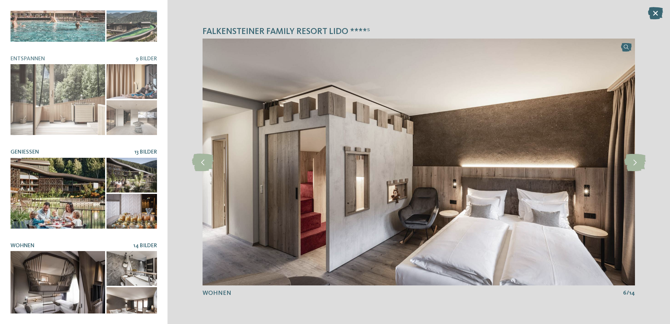
click at [66, 199] on div at bounding box center [58, 193] width 95 height 71
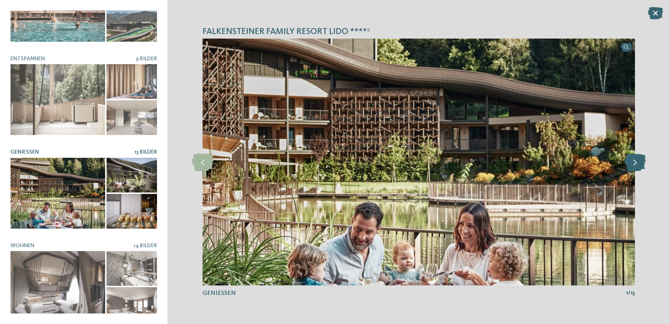
click at [627, 165] on icon at bounding box center [635, 162] width 21 height 18
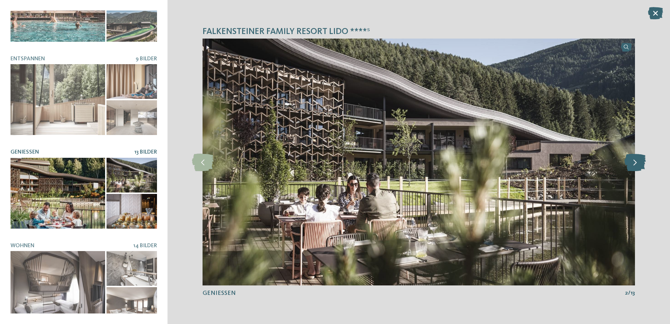
click at [632, 162] on icon at bounding box center [635, 162] width 21 height 18
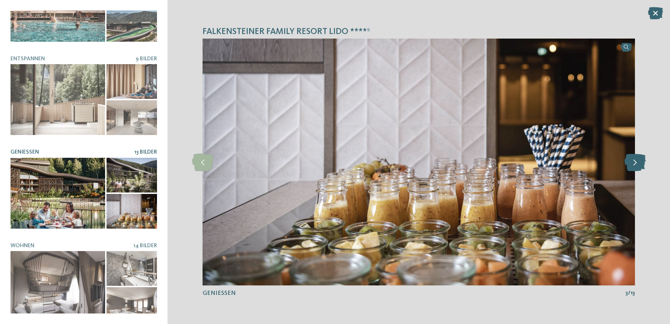
click at [632, 162] on icon at bounding box center [635, 162] width 21 height 18
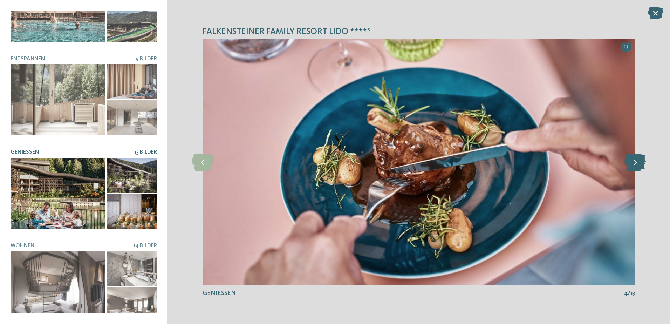
click at [632, 162] on icon at bounding box center [635, 162] width 21 height 18
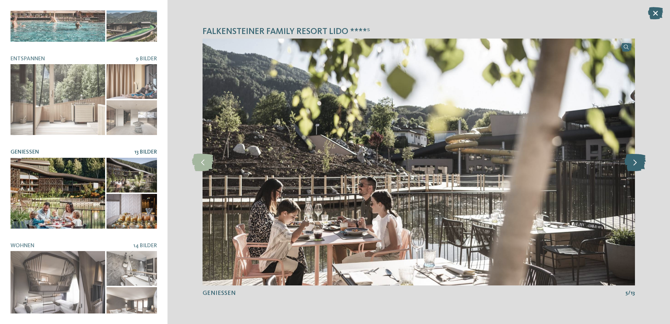
click at [632, 162] on icon at bounding box center [635, 162] width 21 height 18
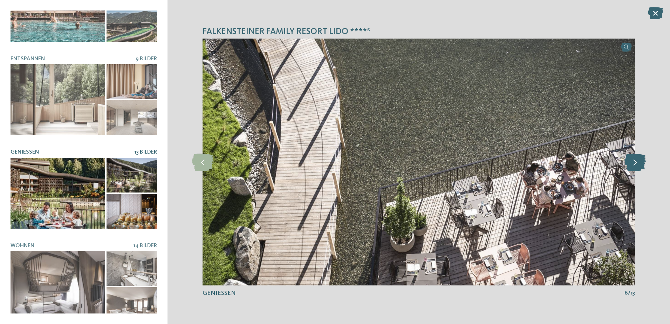
click at [632, 162] on icon at bounding box center [635, 162] width 21 height 18
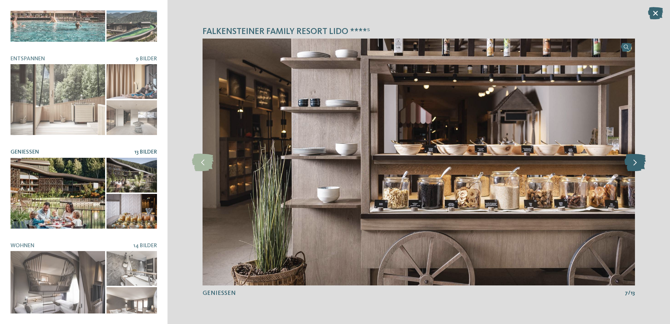
click at [632, 162] on icon at bounding box center [635, 162] width 21 height 18
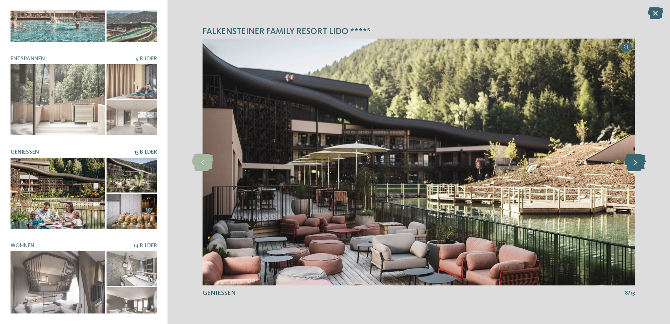
click at [632, 162] on icon at bounding box center [635, 162] width 21 height 18
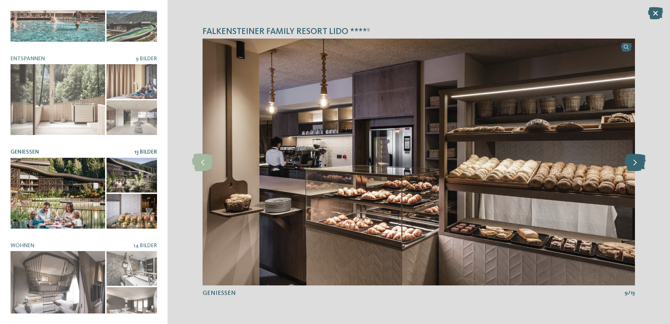
click at [632, 162] on icon at bounding box center [635, 162] width 21 height 18
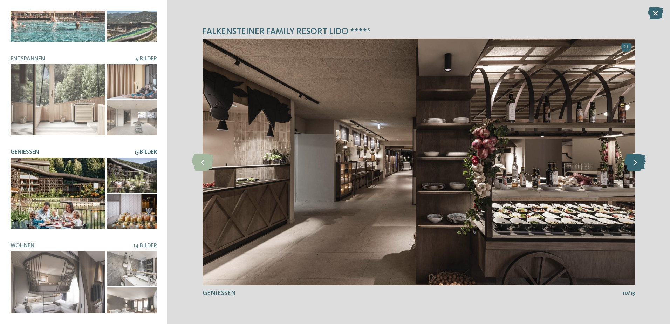
click at [632, 162] on icon at bounding box center [635, 162] width 21 height 18
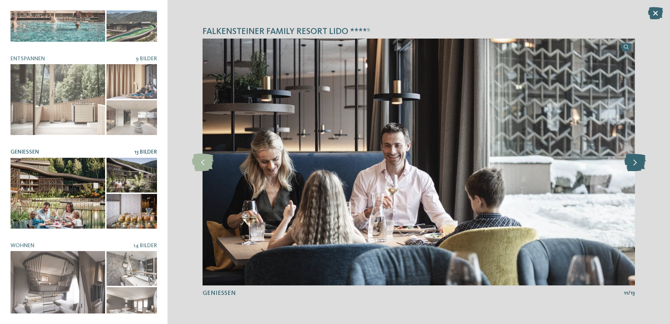
click at [632, 162] on icon at bounding box center [635, 162] width 21 height 18
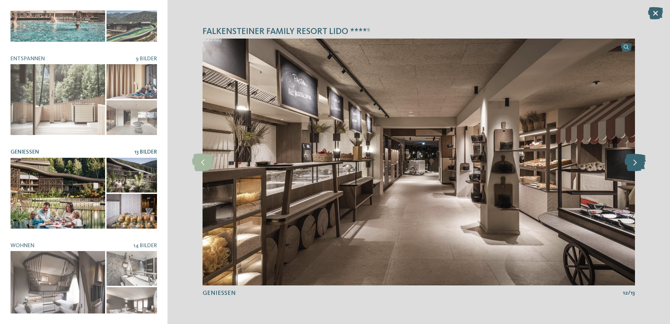
click at [632, 162] on icon at bounding box center [635, 162] width 21 height 18
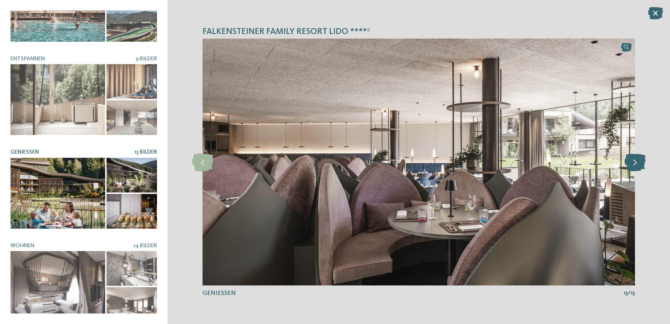
click at [632, 162] on icon at bounding box center [635, 162] width 21 height 18
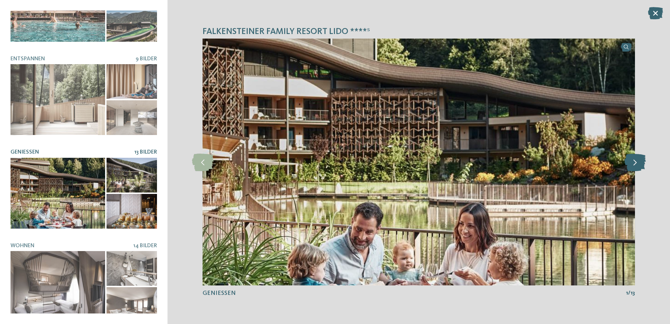
click at [632, 162] on icon at bounding box center [635, 162] width 21 height 18
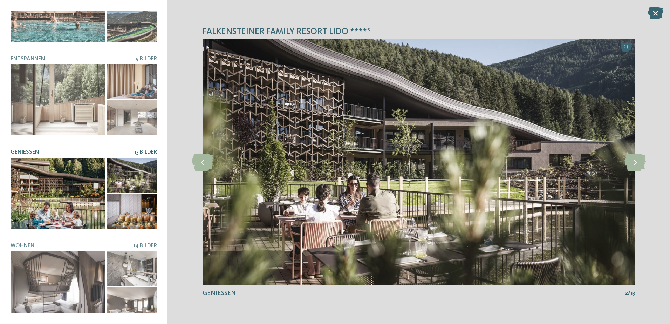
click at [658, 12] on icon at bounding box center [655, 13] width 15 height 12
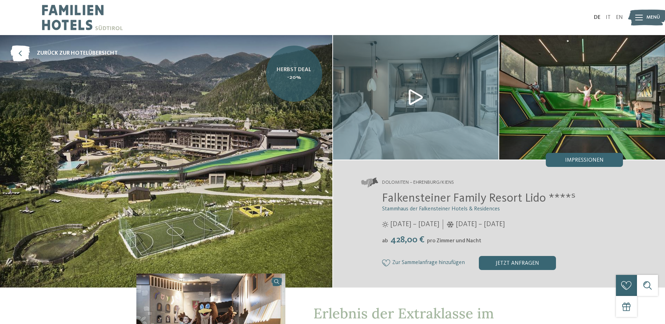
click at [300, 75] on span "Herbst Deal -20%" at bounding box center [294, 74] width 46 height 16
